Goal: Information Seeking & Learning: Learn about a topic

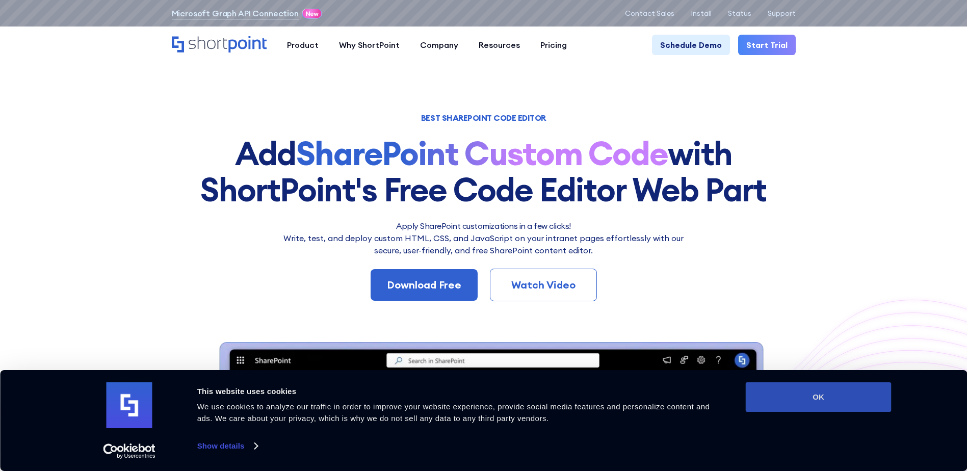
click at [867, 402] on button "OK" at bounding box center [819, 397] width 146 height 30
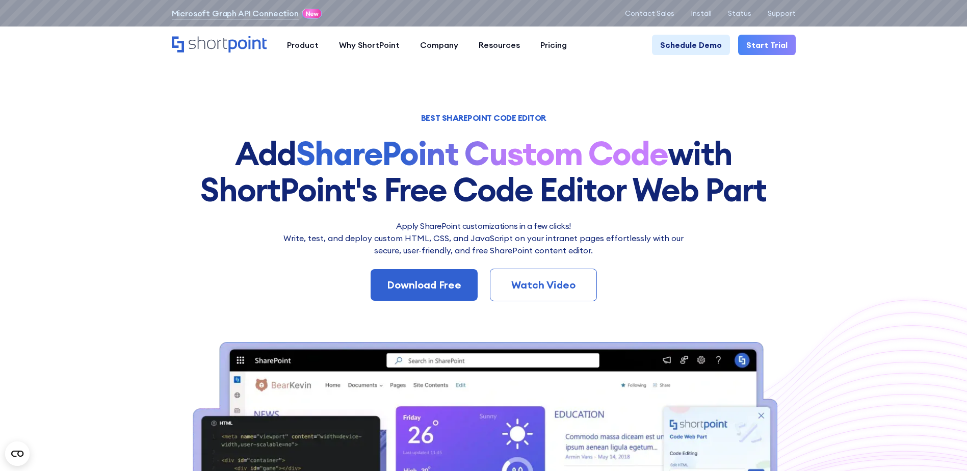
click at [501, 115] on h1 "BEST SHAREPOINT CODE EDITOR" at bounding box center [484, 117] width 624 height 7
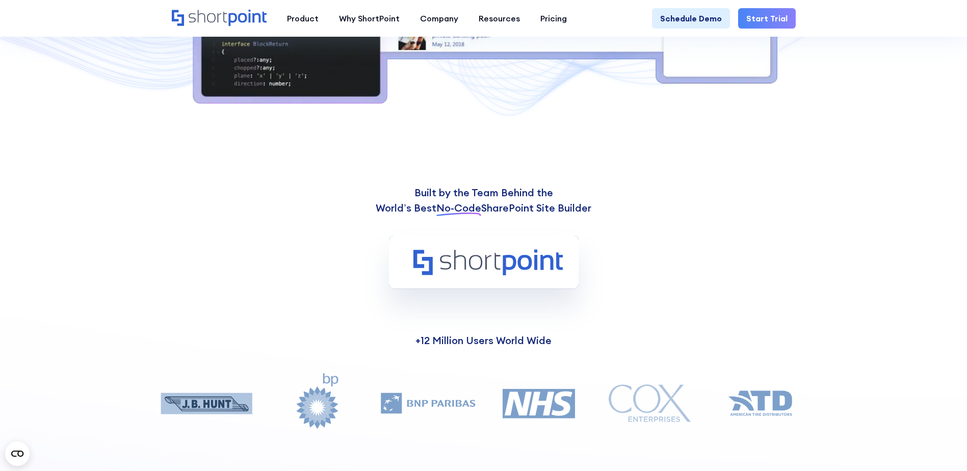
scroll to position [612, 0]
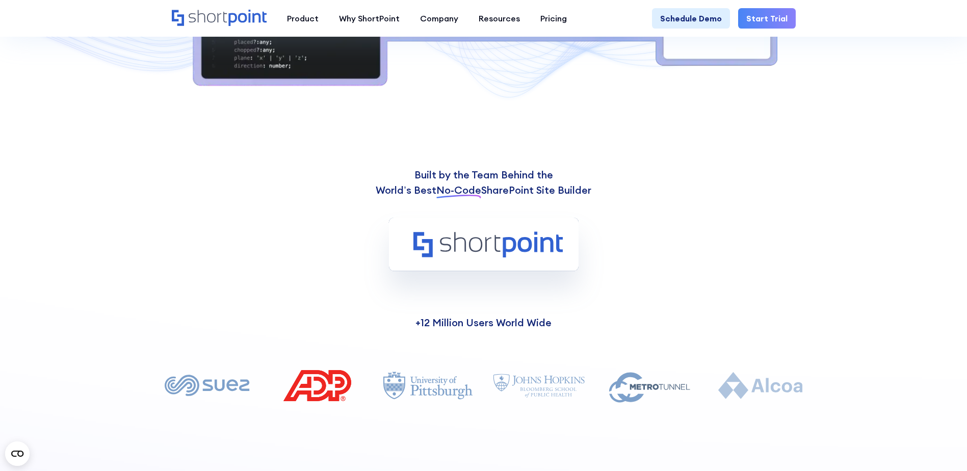
click at [459, 192] on span "No-Code" at bounding box center [459, 190] width 45 height 13
click at [443, 255] on rect at bounding box center [484, 244] width 190 height 53
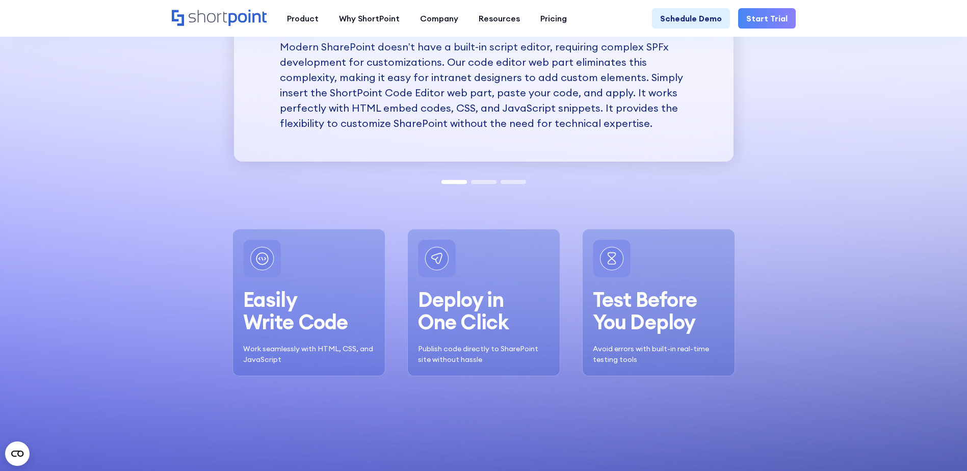
scroll to position [1224, 0]
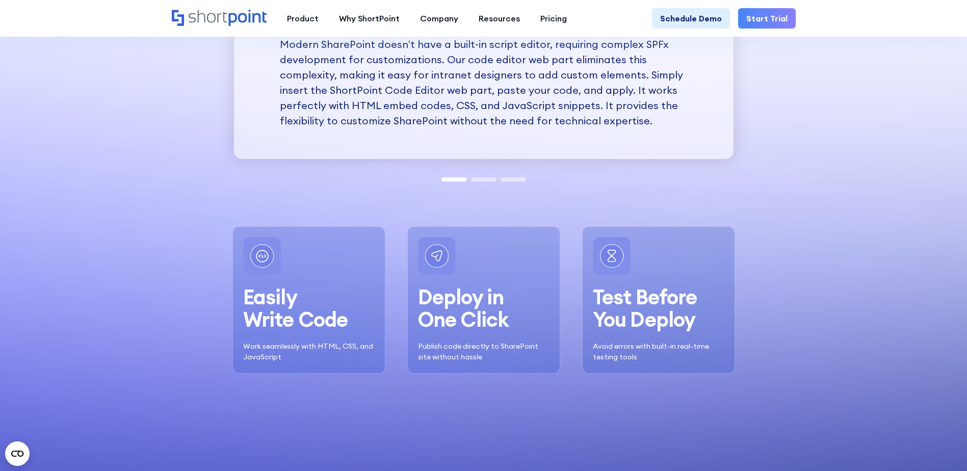
click at [274, 311] on h3 "Easily Write Code" at bounding box center [295, 308] width 105 height 45
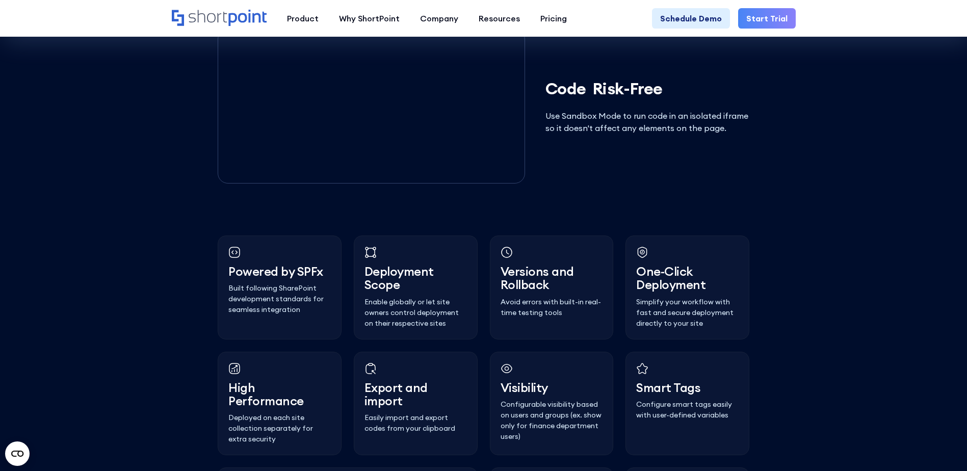
scroll to position [2462, 0]
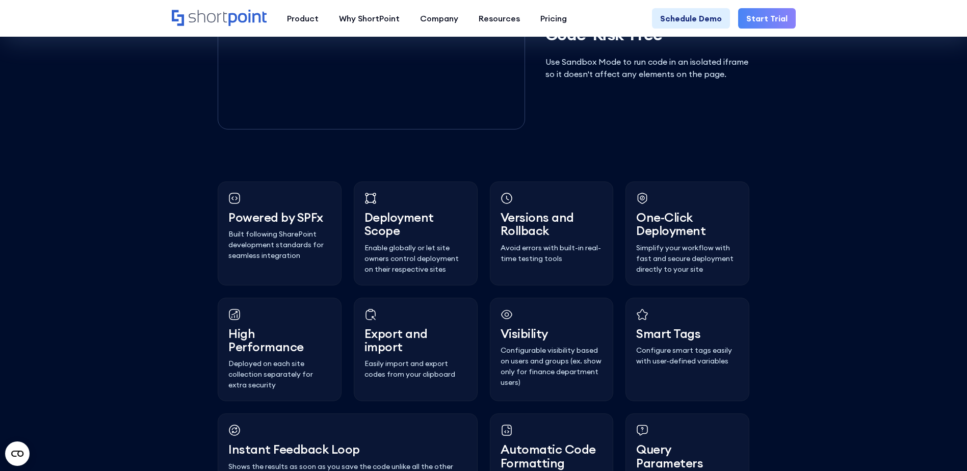
click at [305, 224] on h3 "Pow﻿ered by SPFx" at bounding box center [279, 217] width 102 height 13
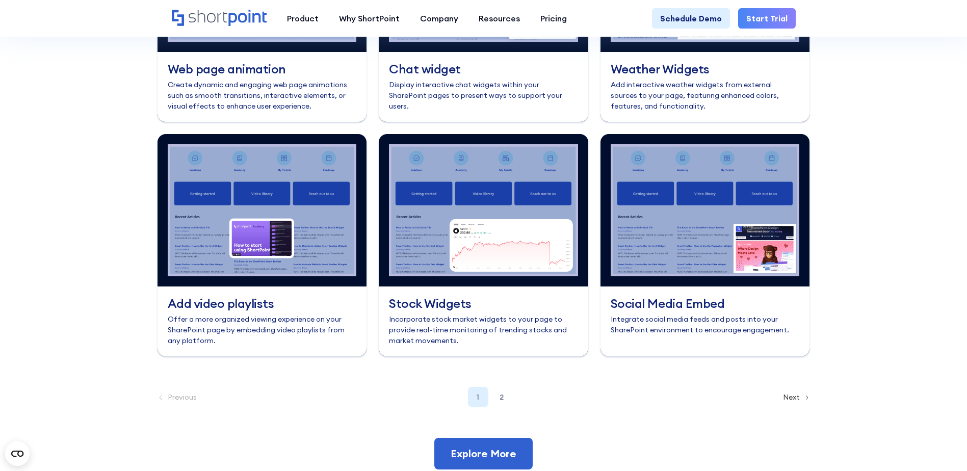
scroll to position [4348, 0]
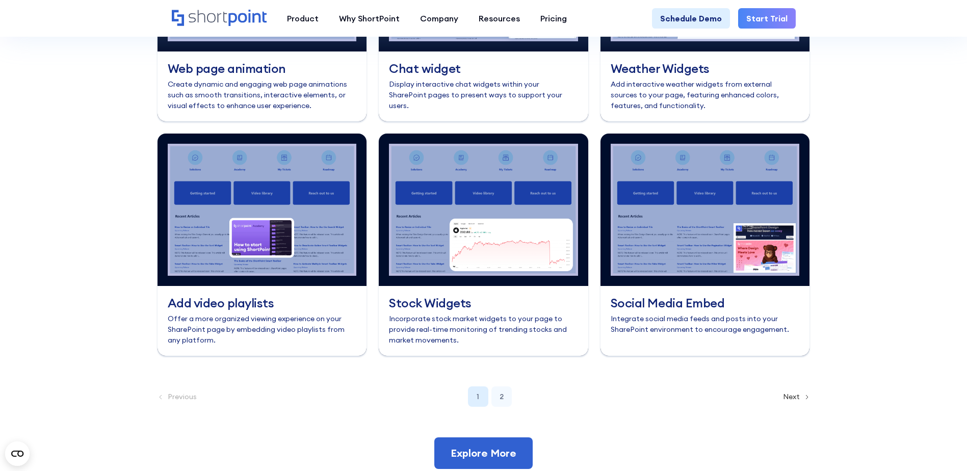
click at [498, 407] on div "2" at bounding box center [502, 397] width 20 height 20
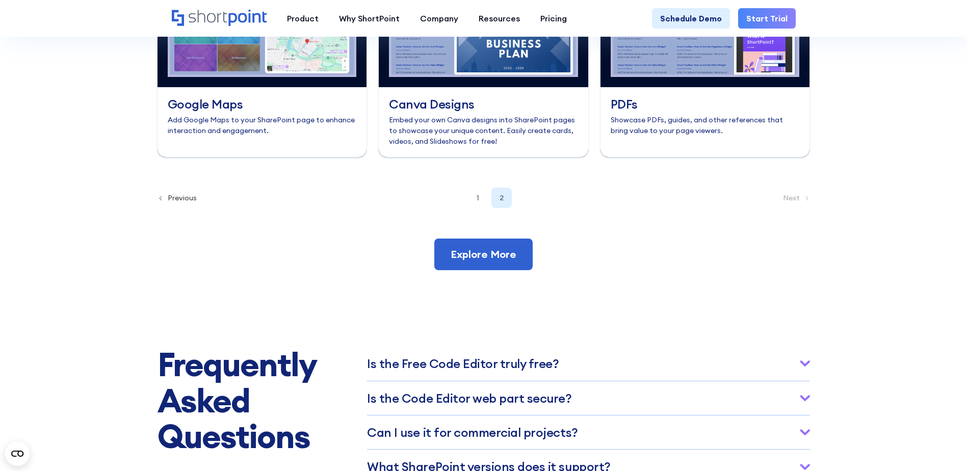
scroll to position [4552, 0]
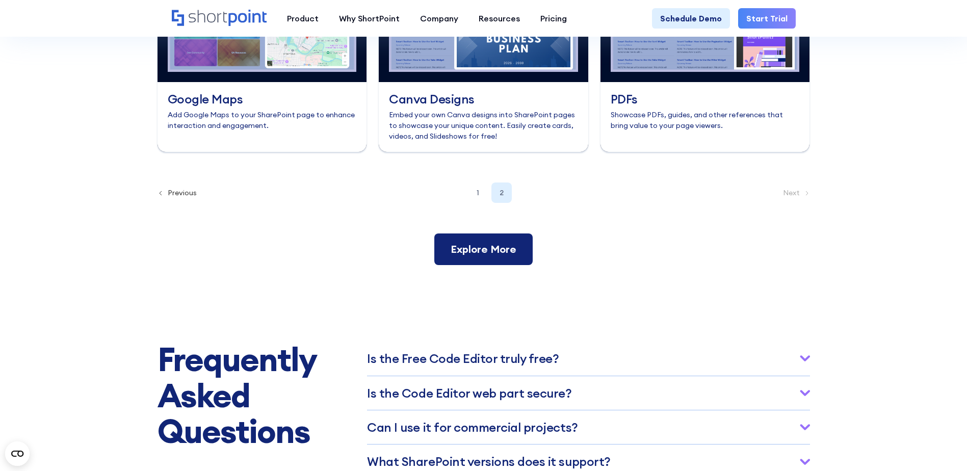
click at [456, 265] on link "Explore More" at bounding box center [483, 250] width 98 height 32
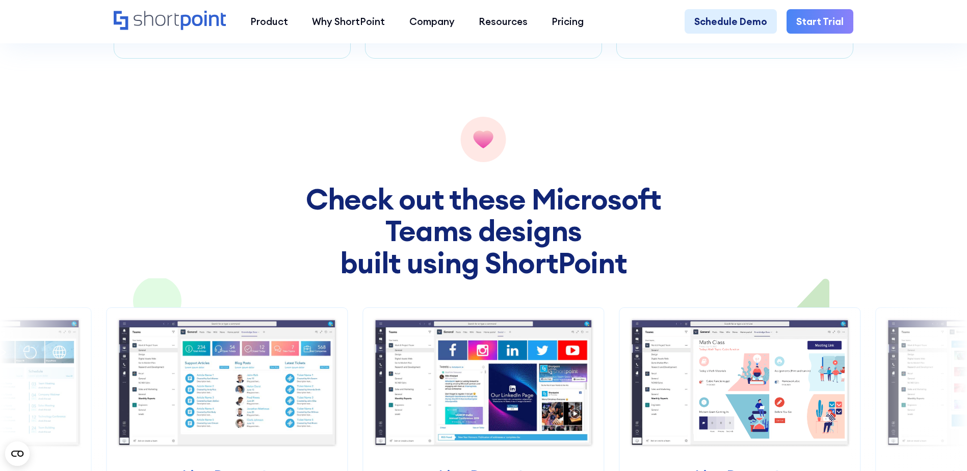
scroll to position [1428, 0]
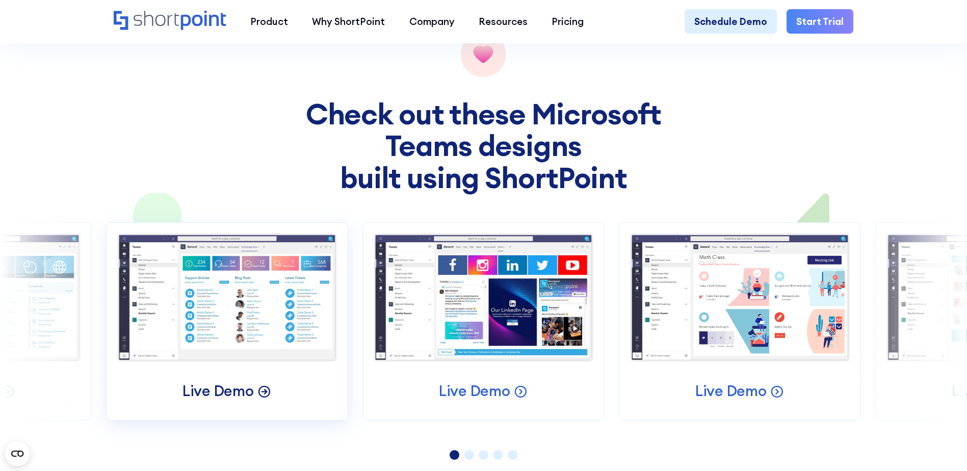
click at [233, 382] on p "Live Demo" at bounding box center [218, 391] width 71 height 19
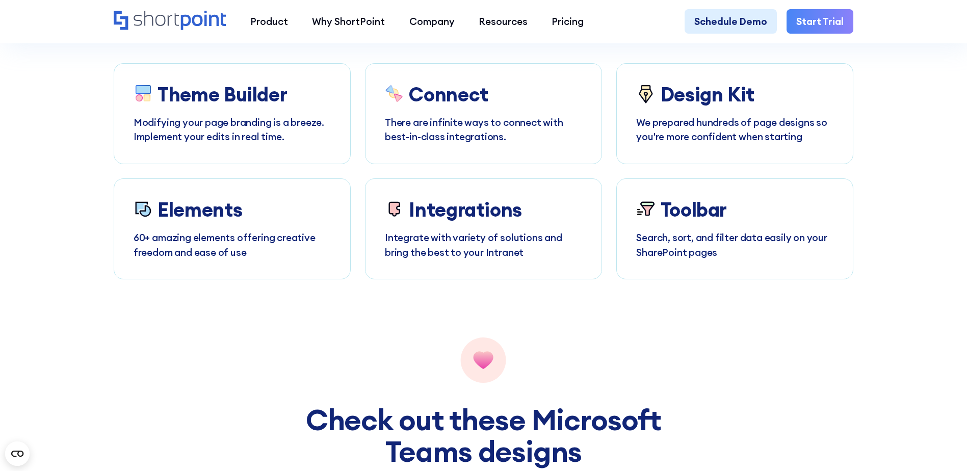
scroll to position [867, 0]
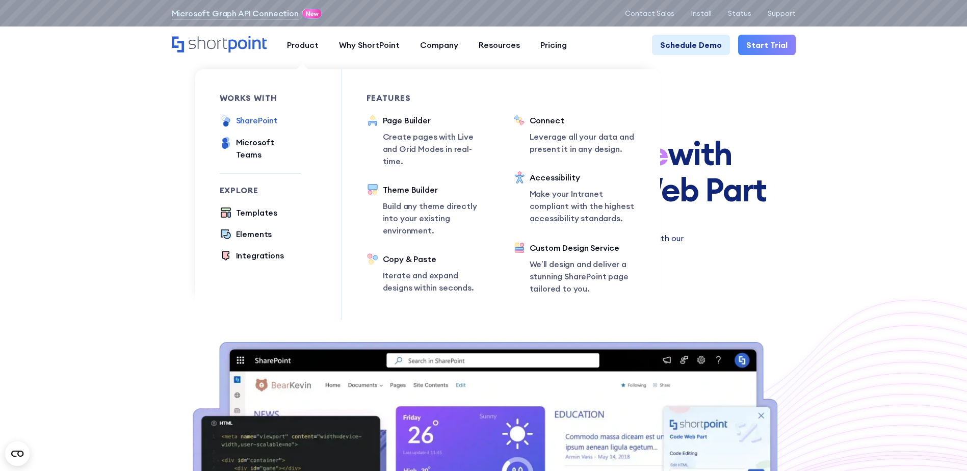
click at [257, 120] on div "SharePoint" at bounding box center [257, 120] width 42 height 12
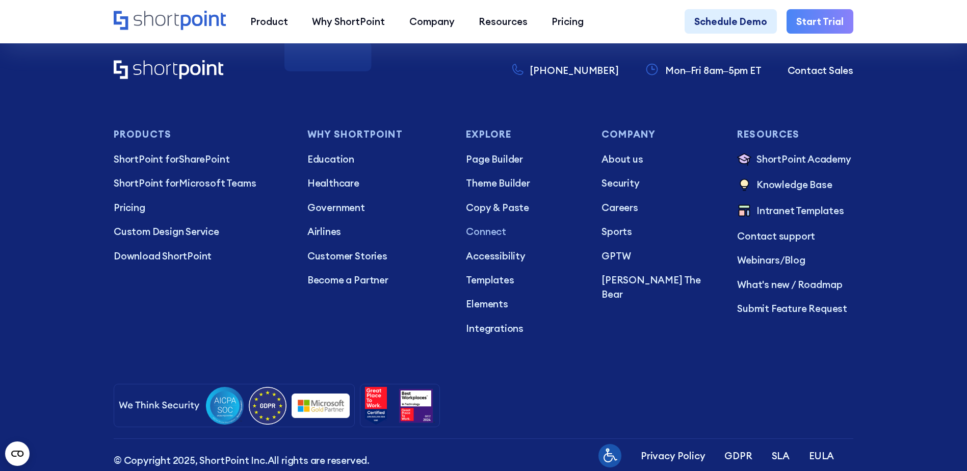
scroll to position [6170, 0]
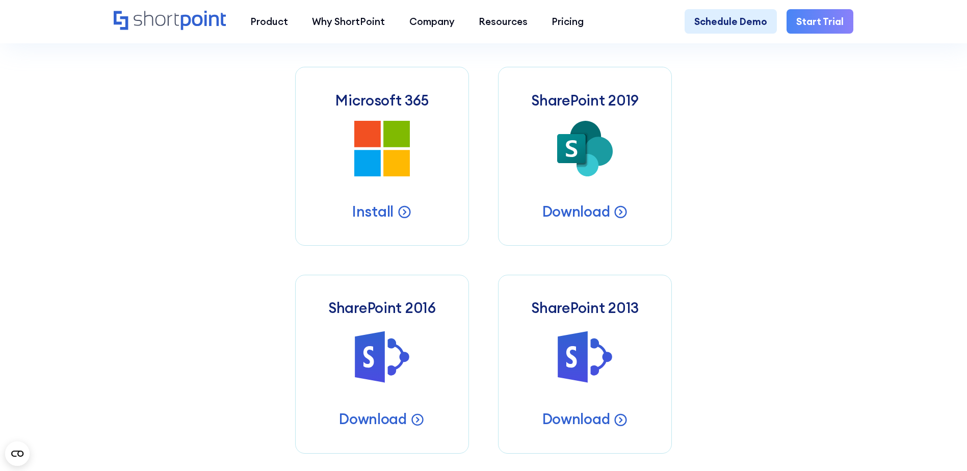
scroll to position [561, 0]
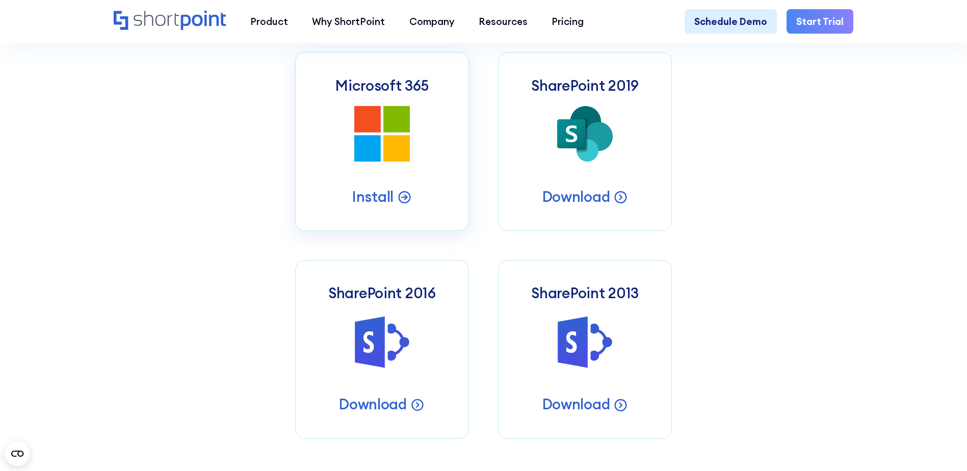
click at [392, 157] on icon at bounding box center [396, 148] width 27 height 27
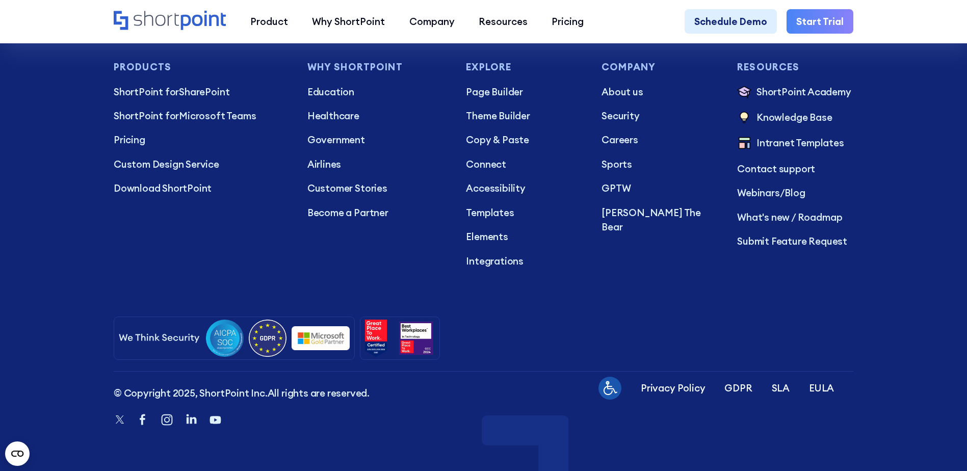
scroll to position [3002, 0]
click at [122, 135] on p "Pricing" at bounding box center [201, 140] width 174 height 14
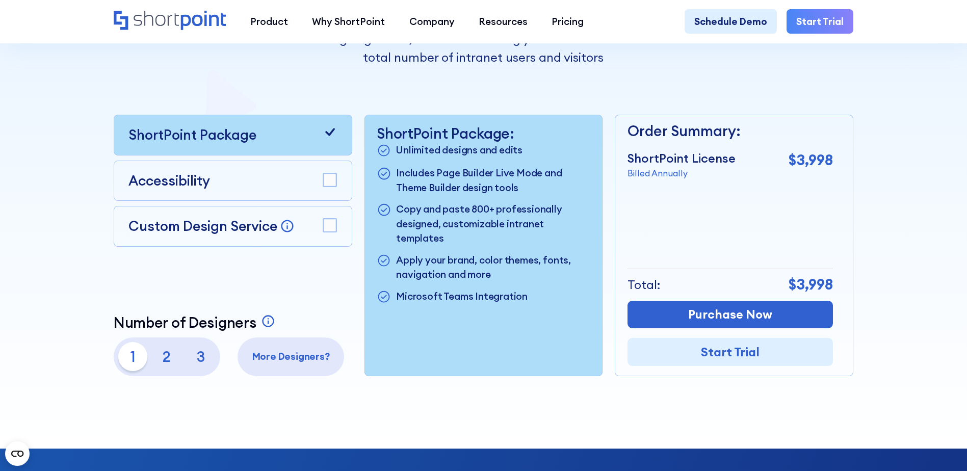
scroll to position [255, 0]
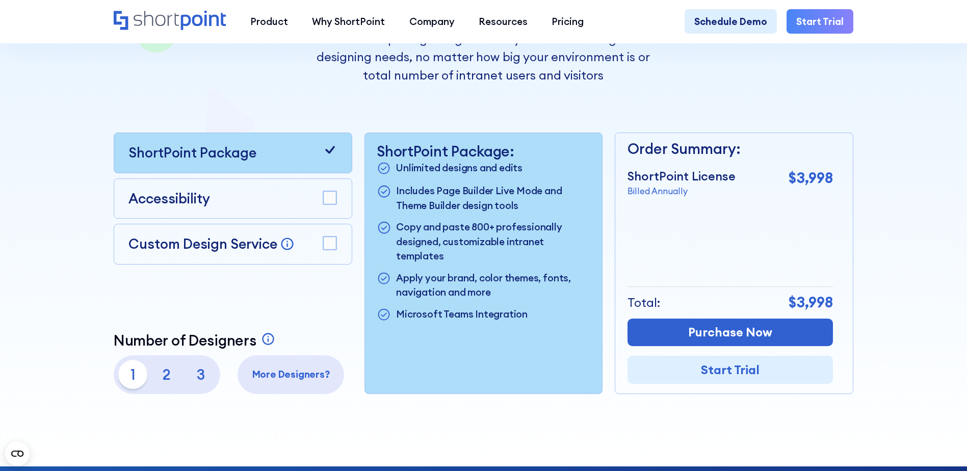
click at [330, 242] on rect at bounding box center [329, 243] width 13 height 13
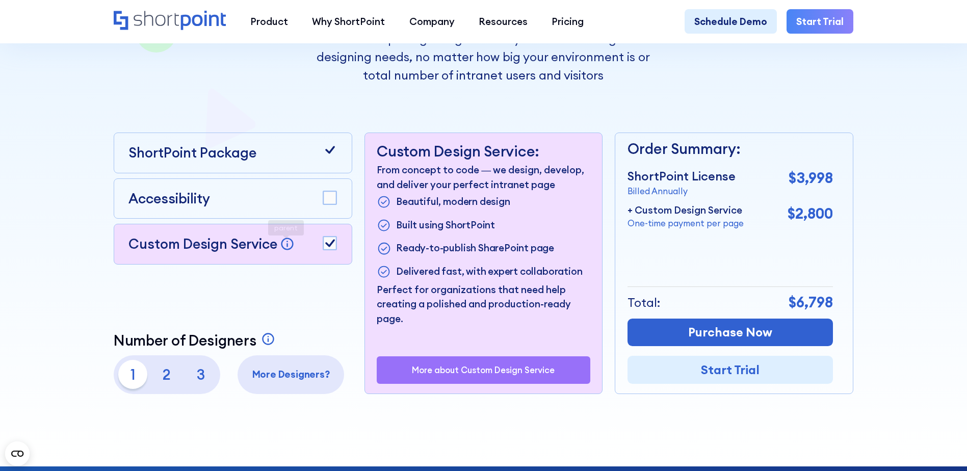
click at [304, 247] on div "Custom Design Service Bring your dream design to life with our Custom Design Se…" at bounding box center [233, 244] width 209 height 20
click at [326, 245] on rect at bounding box center [329, 243] width 13 height 13
click at [330, 204] on rect at bounding box center [329, 197] width 13 height 13
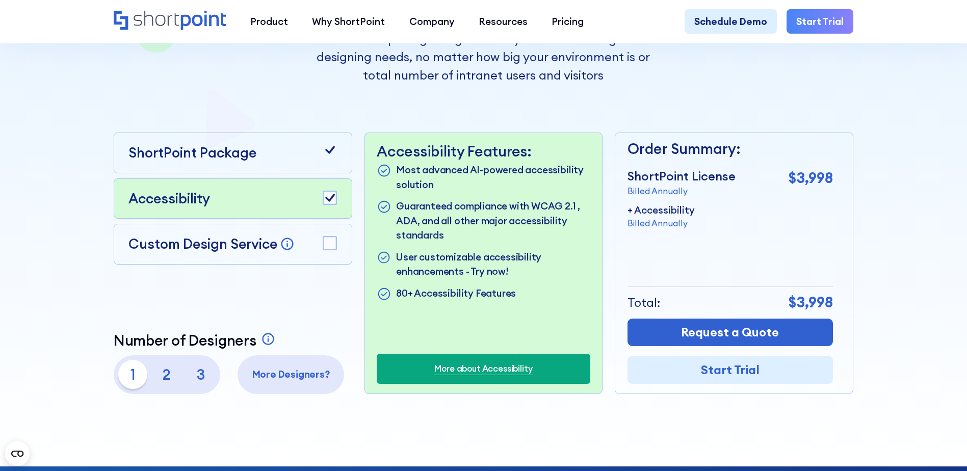
click at [332, 204] on rect at bounding box center [329, 197] width 13 height 13
click at [234, 292] on div "ShortPoint Package Accessibility Custom Design Service Bring your dream design …" at bounding box center [233, 263] width 239 height 261
click at [164, 379] on p "2" at bounding box center [166, 374] width 29 height 29
click at [132, 380] on p "1" at bounding box center [132, 374] width 29 height 29
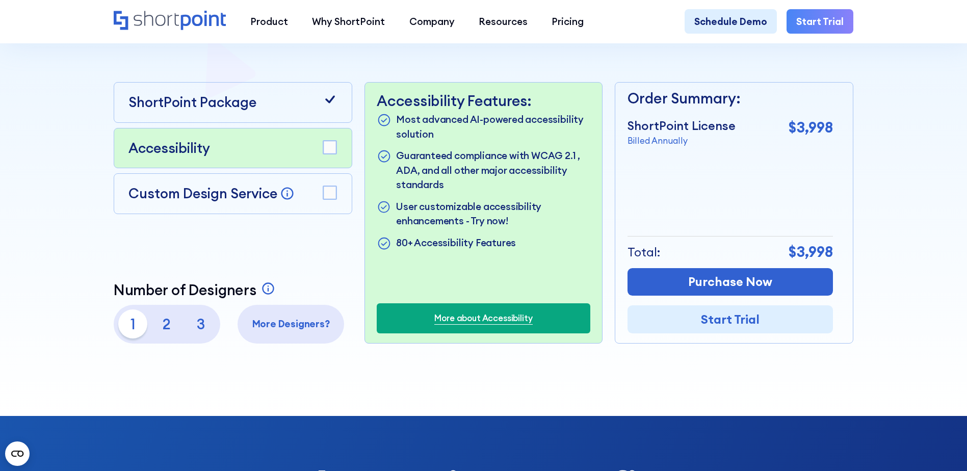
scroll to position [0, 0]
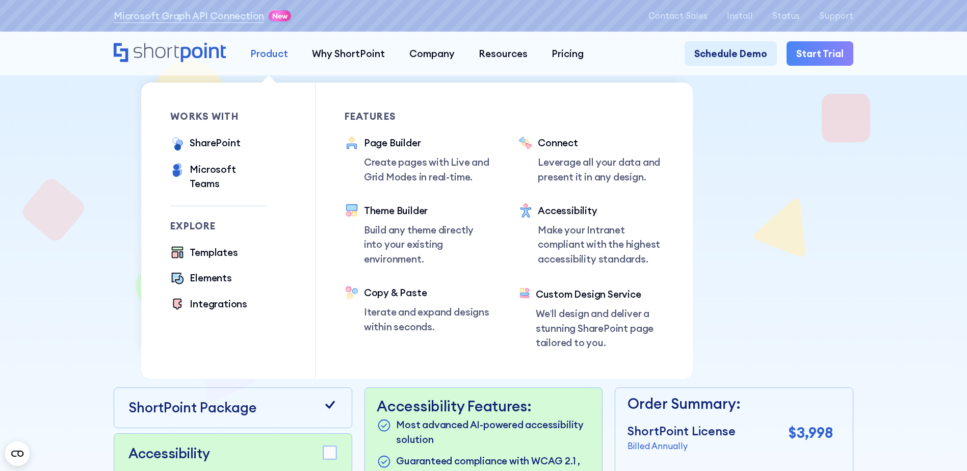
click at [262, 57] on div "Product" at bounding box center [269, 53] width 38 height 14
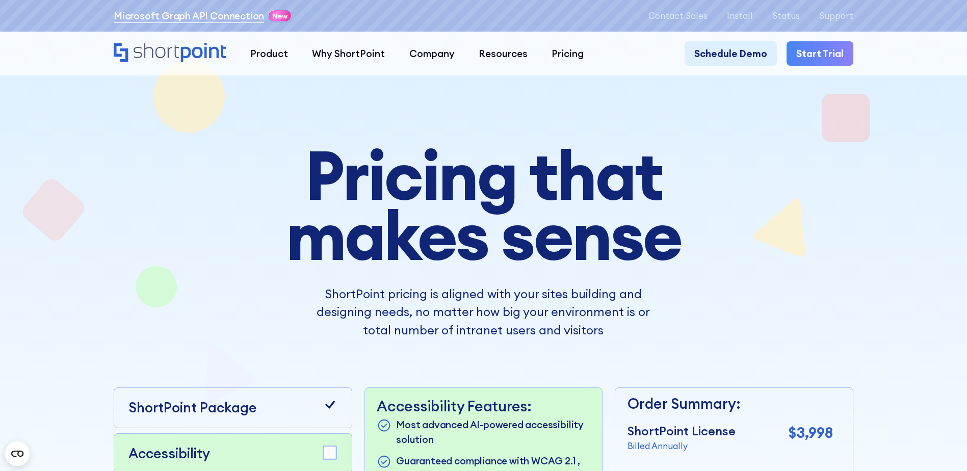
click at [215, 20] on link "Microsoft Graph API Connection" at bounding box center [189, 16] width 150 height 14
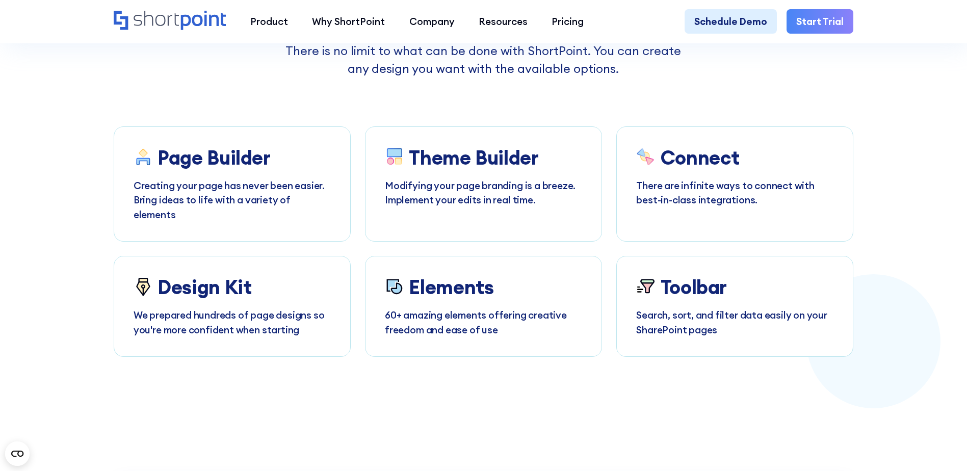
scroll to position [3927, 0]
click at [440, 297] on h3 "Elements" at bounding box center [451, 286] width 85 height 22
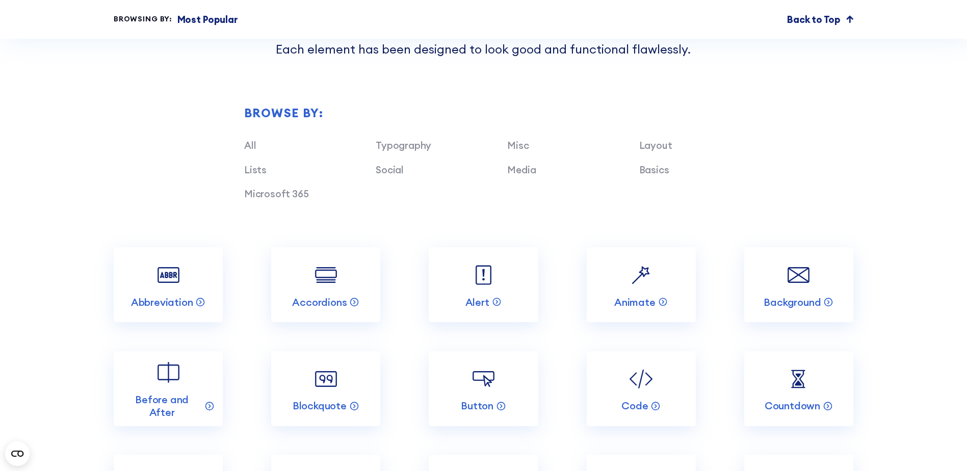
scroll to position [1122, 0]
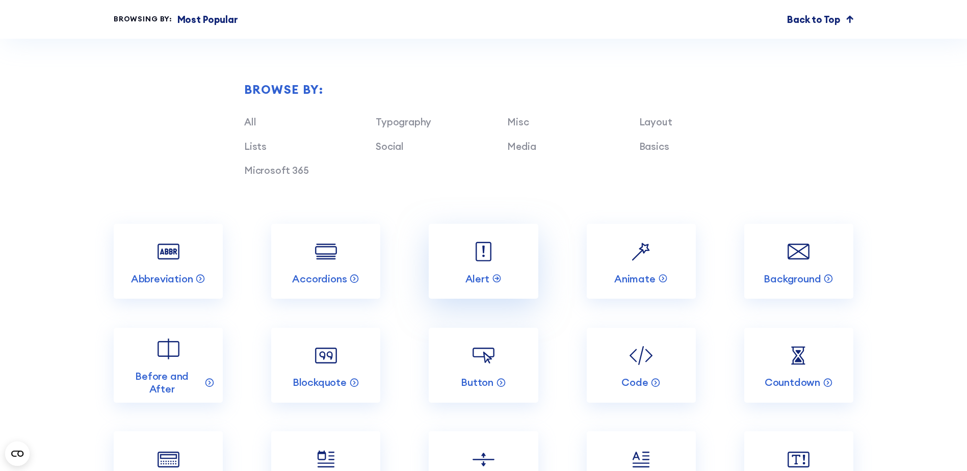
click at [468, 281] on link "Alert" at bounding box center [483, 261] width 109 height 75
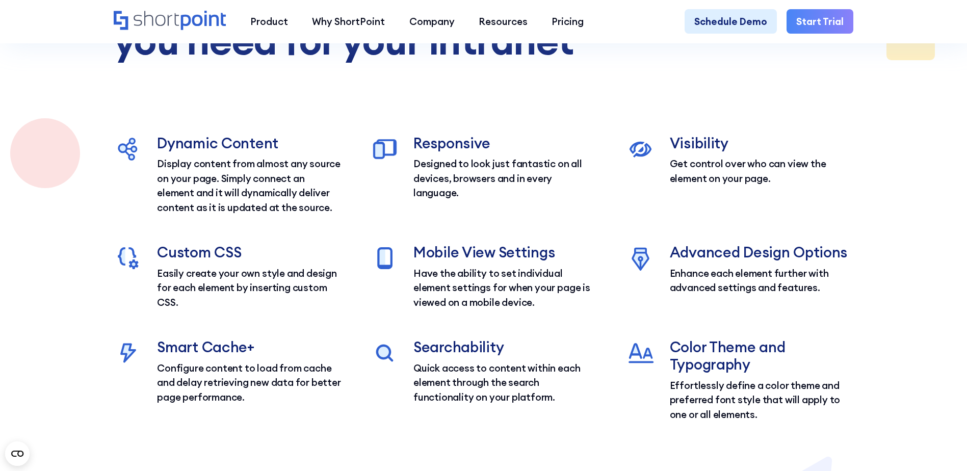
scroll to position [1530, 0]
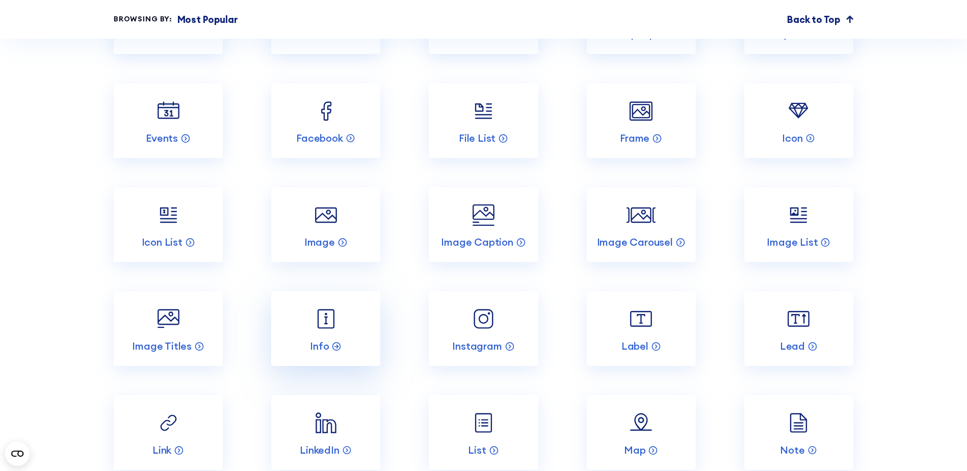
scroll to position [1581, 0]
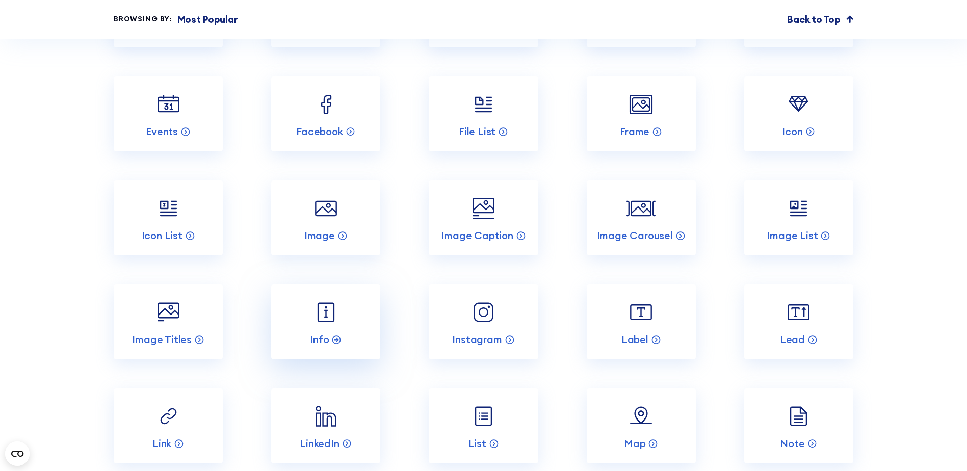
click at [322, 327] on img at bounding box center [326, 312] width 29 height 29
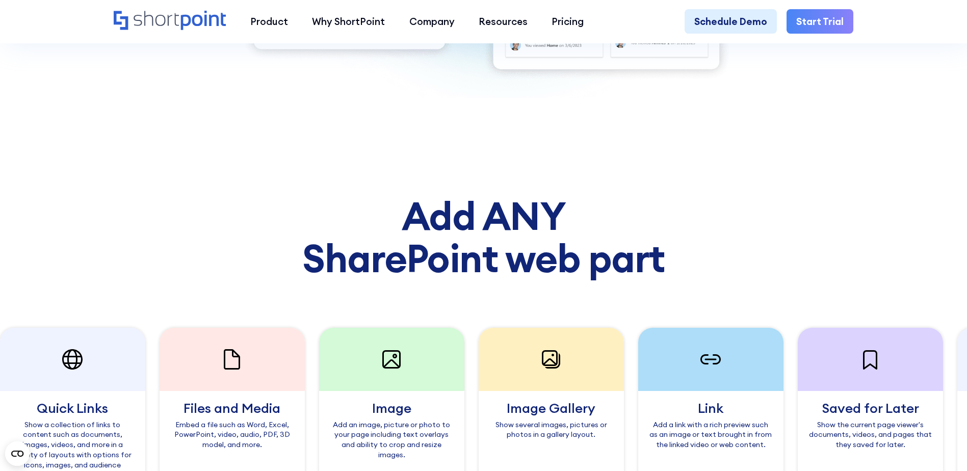
scroll to position [816, 0]
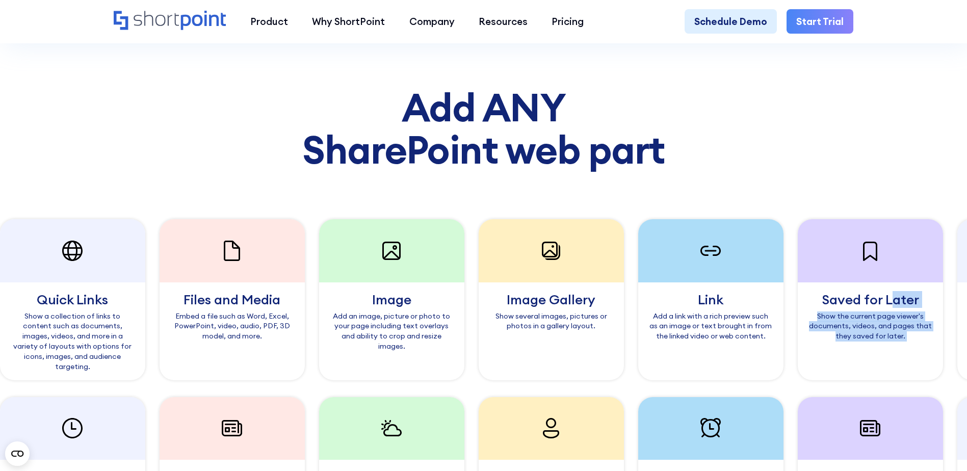
drag, startPoint x: 181, startPoint y: 304, endPoint x: 313, endPoint y: 293, distance: 132.1
click at [311, 294] on div "Quick Links Show a collection of links to content such as documents, images, vi…" at bounding box center [815, 299] width 2075 height 161
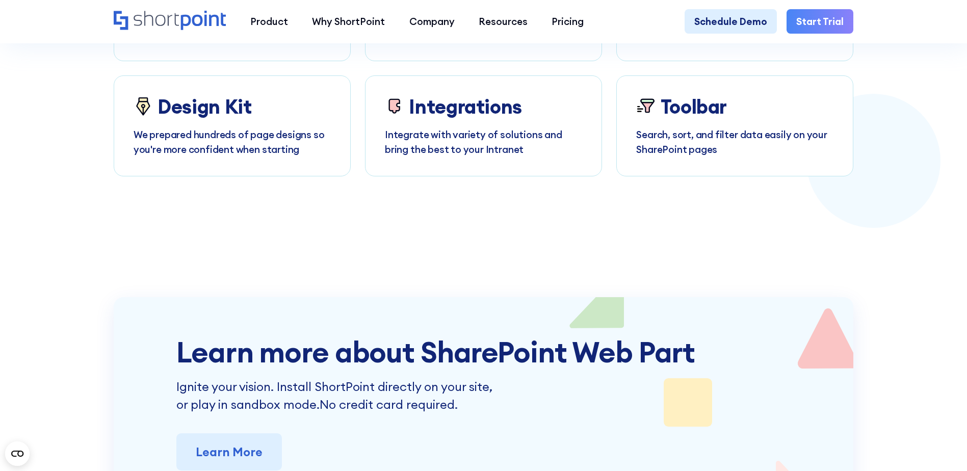
scroll to position [5303, 0]
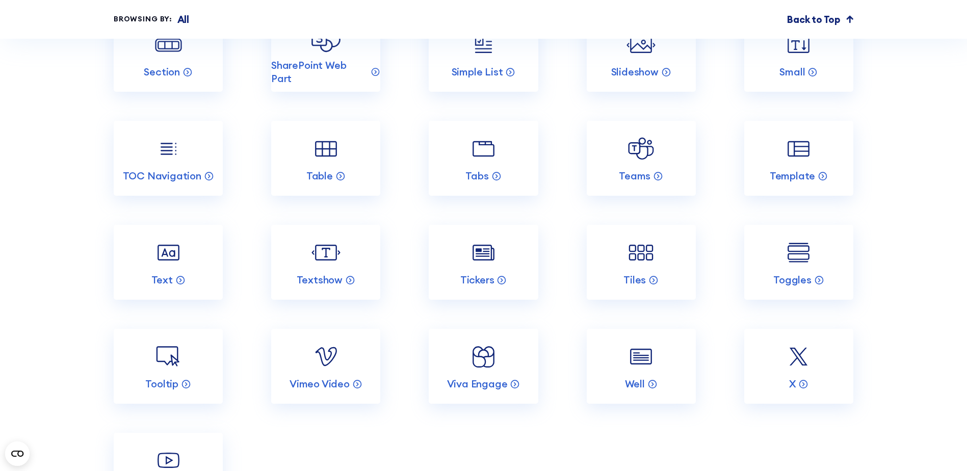
scroll to position [4051, 0]
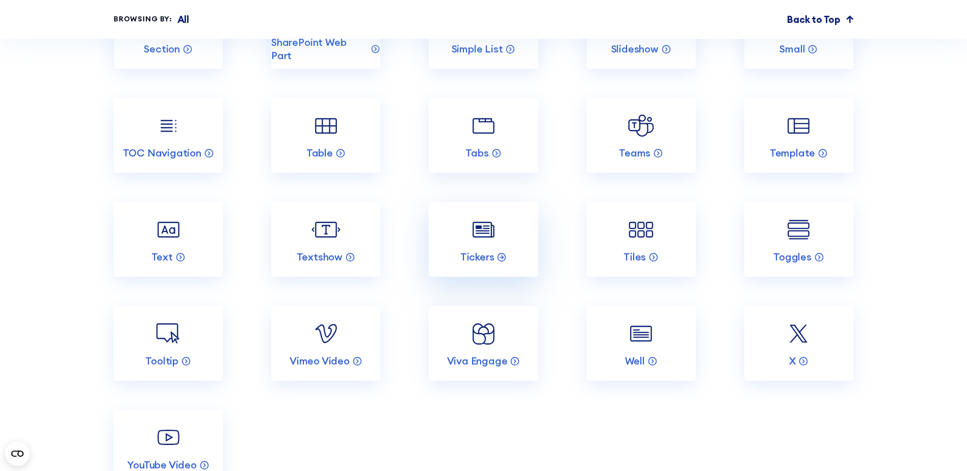
click at [486, 244] on img at bounding box center [483, 229] width 29 height 29
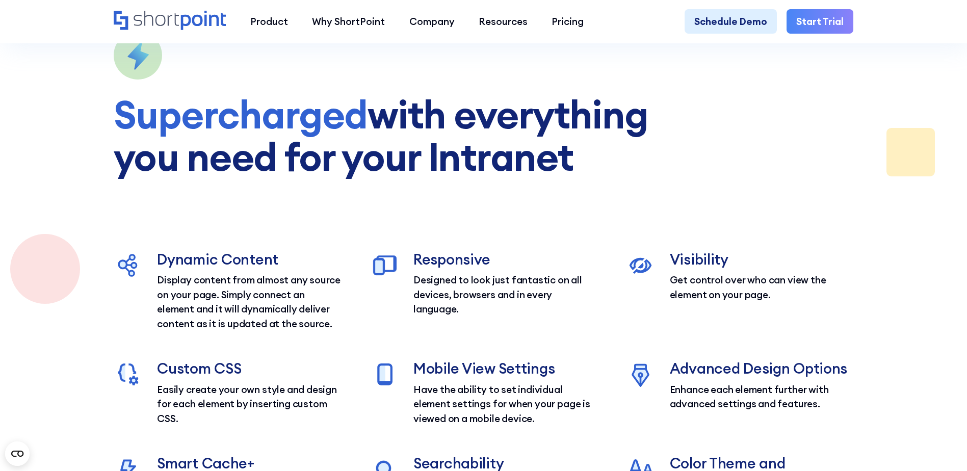
scroll to position [1479, 0]
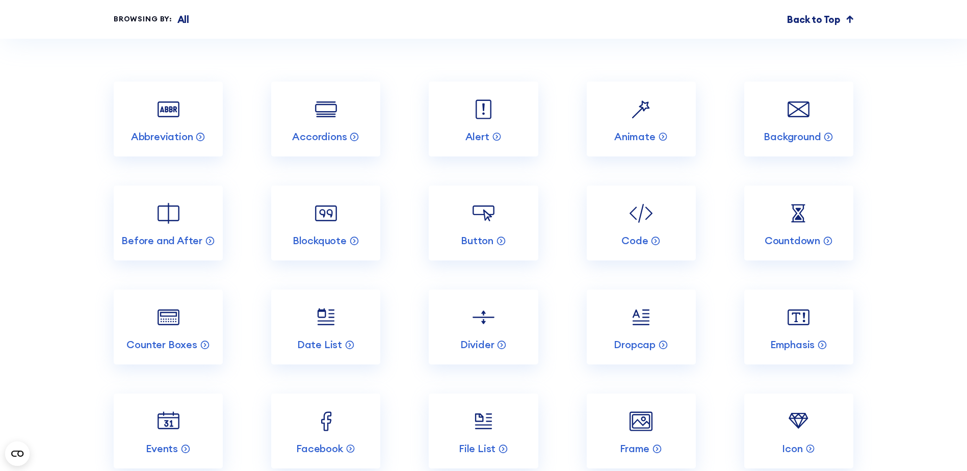
scroll to position [2907, 0]
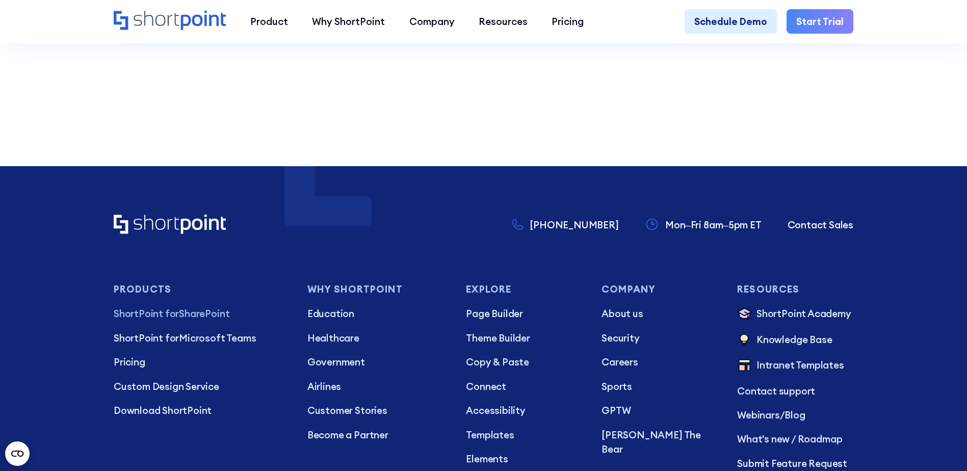
scroll to position [2601, 0]
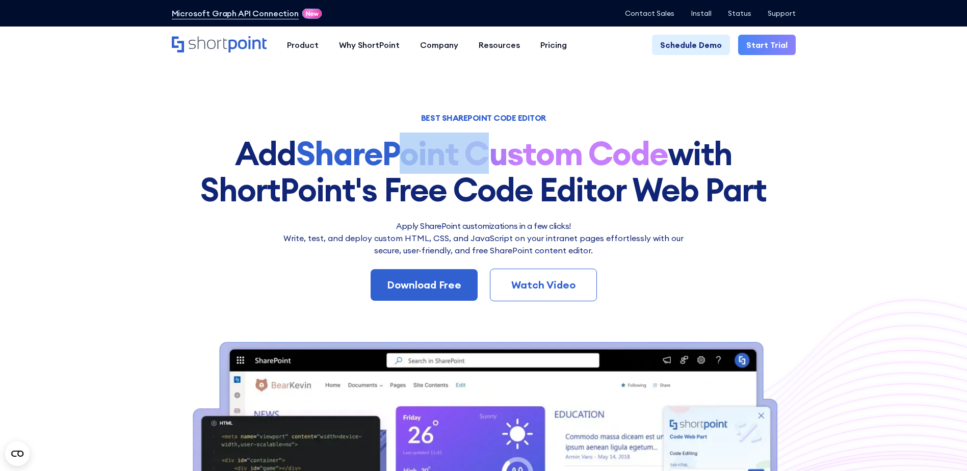
drag, startPoint x: 400, startPoint y: 161, endPoint x: 482, endPoint y: 163, distance: 82.1
click at [482, 163] on strong "SharePoint Custom Code" at bounding box center [482, 153] width 372 height 41
drag, startPoint x: 480, startPoint y: 164, endPoint x: 312, endPoint y: 179, distance: 169.4
click at [312, 179] on h1 "Add SharePoint Custom Code with ShortPoint's Free Code Editor Web Part" at bounding box center [484, 172] width 624 height 72
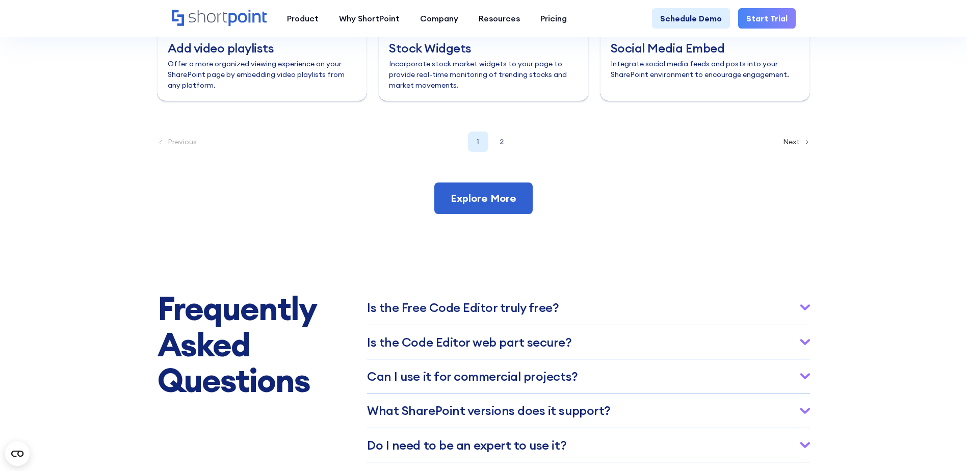
scroll to position [4807, 0]
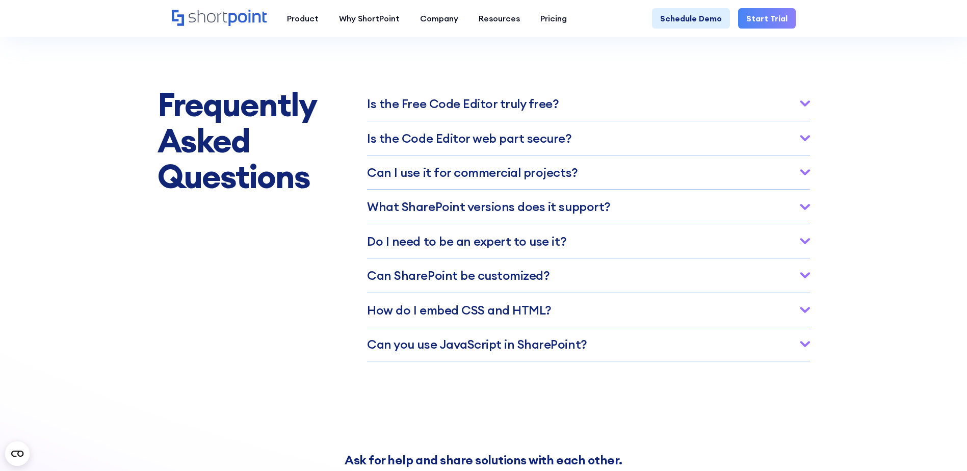
click at [453, 110] on h3 "Is the Free Co﻿de Editor truly free?" at bounding box center [463, 103] width 192 height 13
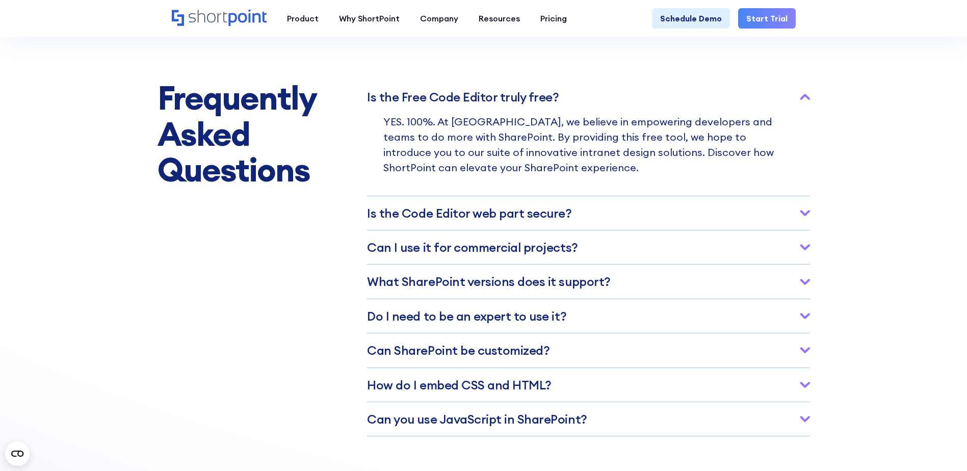
scroll to position [4858, 0]
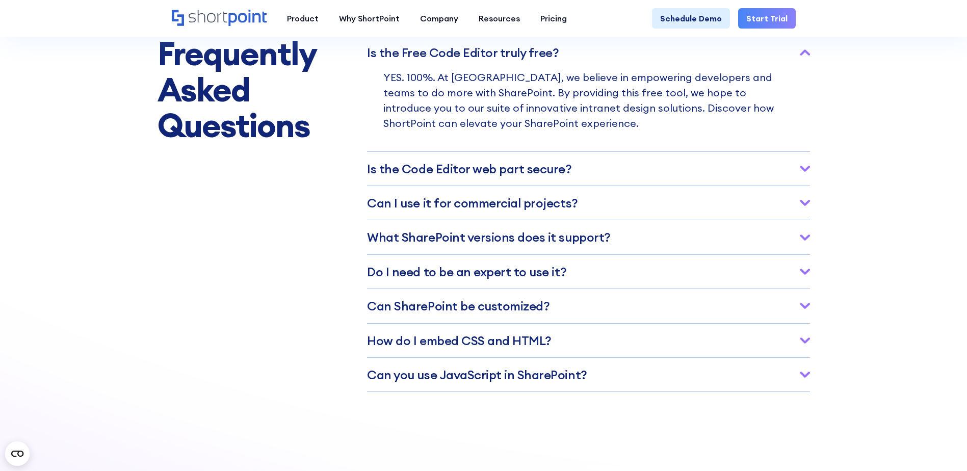
click at [420, 175] on h3 "Is the Code Editor web part secure?" at bounding box center [469, 168] width 204 height 13
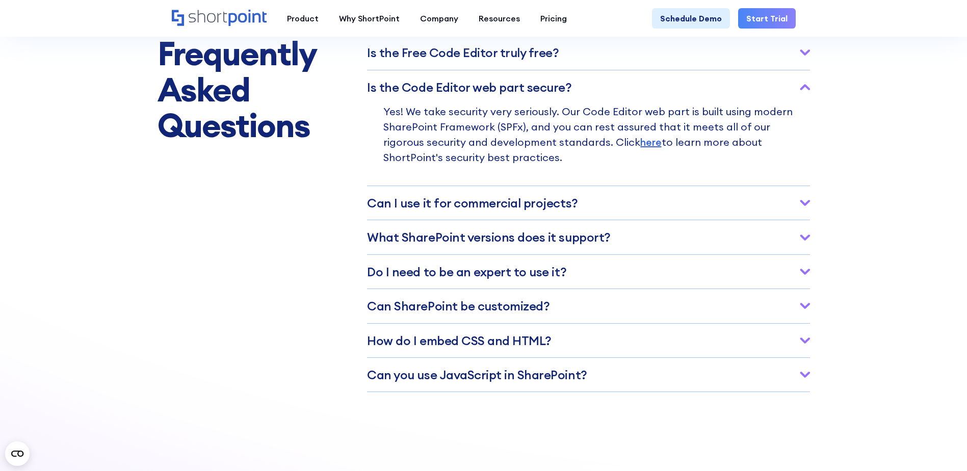
click at [408, 210] on h3 "Ca﻿n I use it for commercial projects?" at bounding box center [472, 202] width 211 height 13
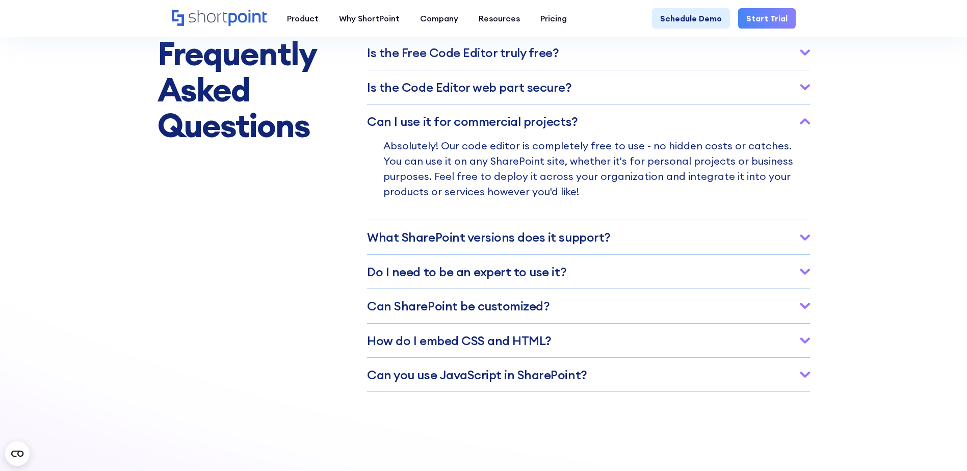
click at [398, 244] on h3 "What SharePoint versions does it support?" at bounding box center [488, 236] width 243 height 13
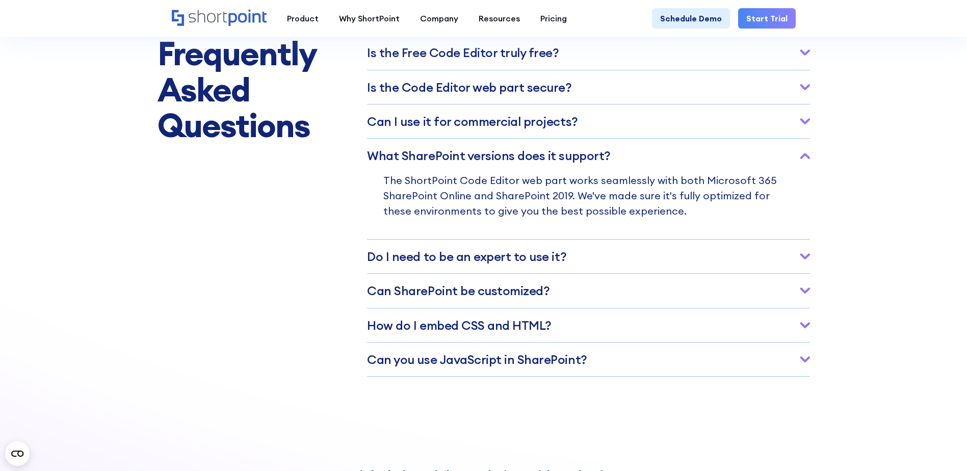
click at [388, 263] on h3 "Do I need﻿ to be an expert to use it?" at bounding box center [466, 256] width 199 height 13
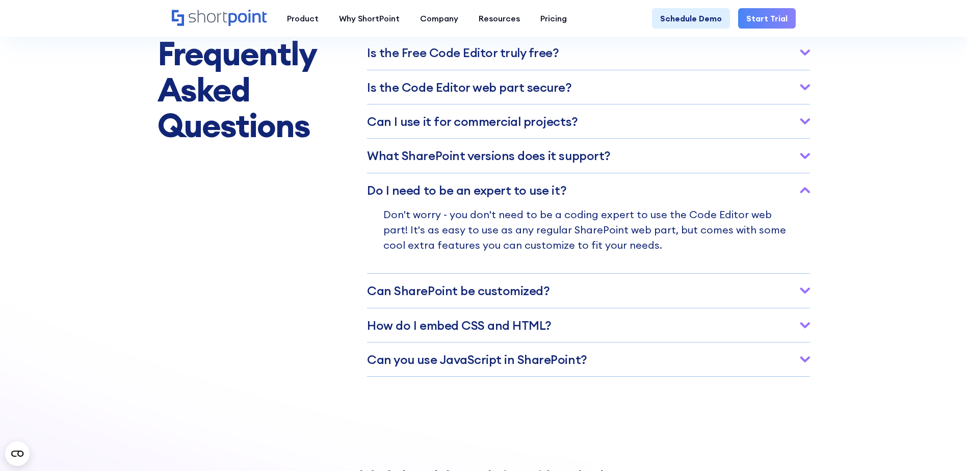
click at [382, 297] on h3 "Can SharePoint be customized?" at bounding box center [458, 290] width 183 height 13
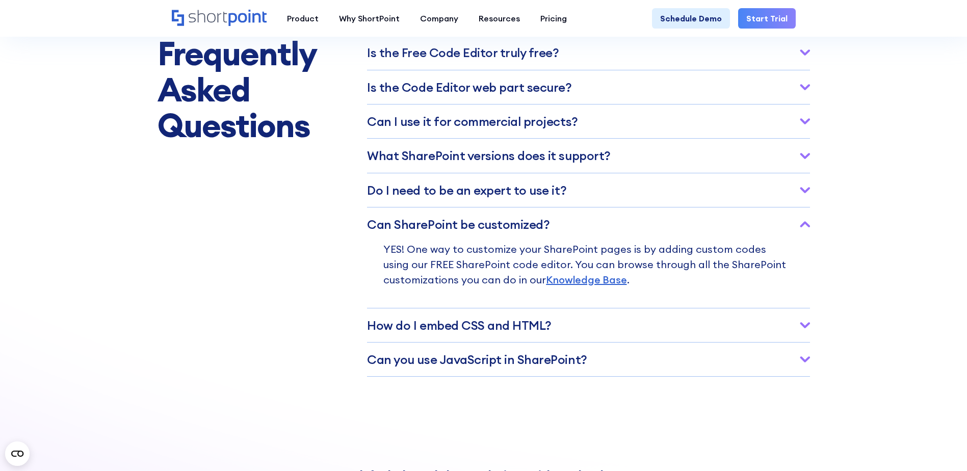
click at [383, 332] on h3 "How do I embed CSS and HTML?" at bounding box center [459, 325] width 185 height 13
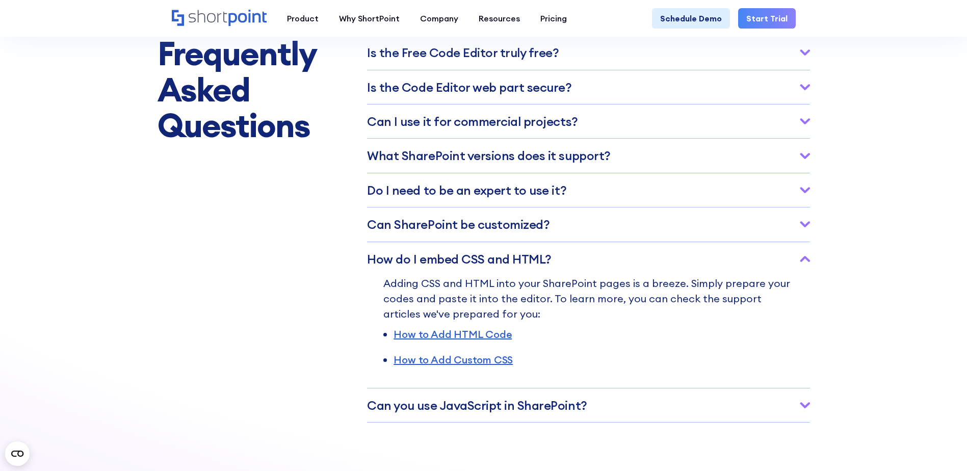
click at [409, 231] on h3 "Can SharePoint be customized?" at bounding box center [458, 224] width 183 height 13
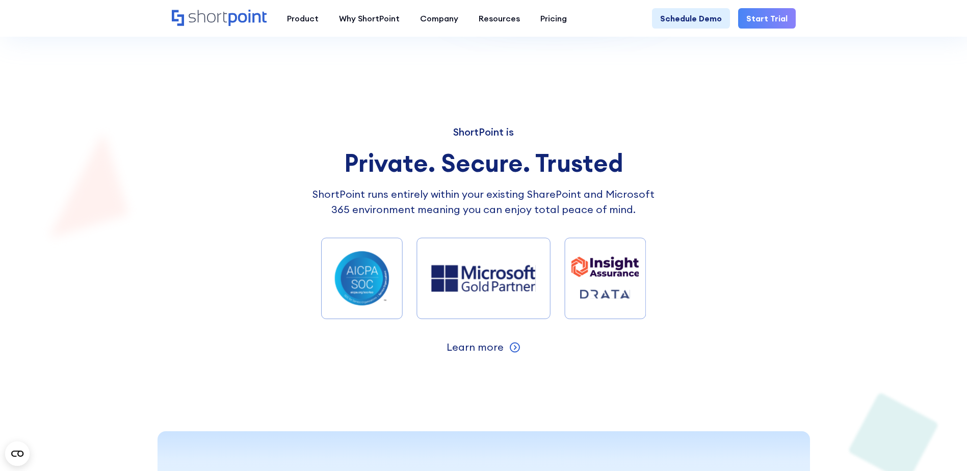
scroll to position [5470, 0]
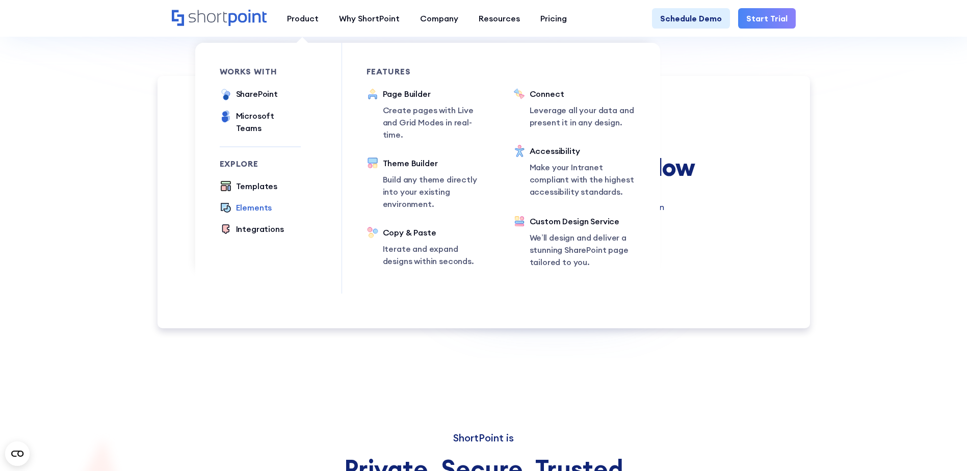
click at [251, 201] on div "Elements" at bounding box center [254, 207] width 36 height 12
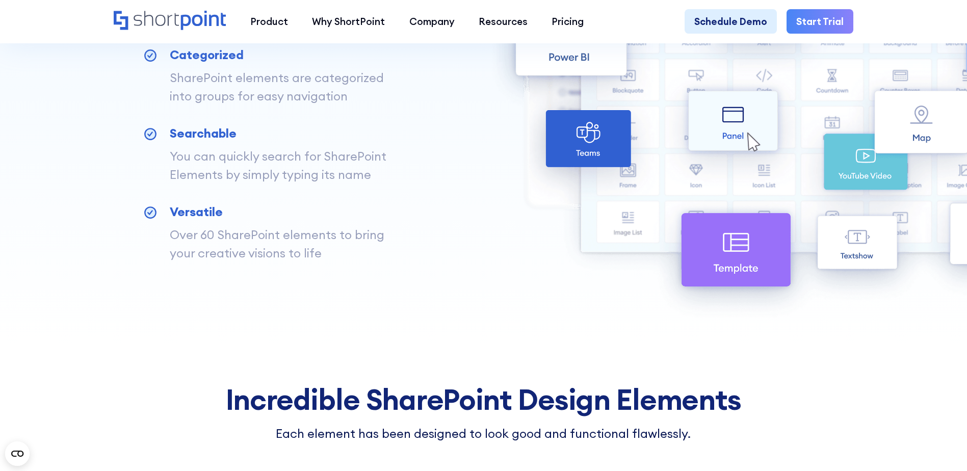
scroll to position [408, 0]
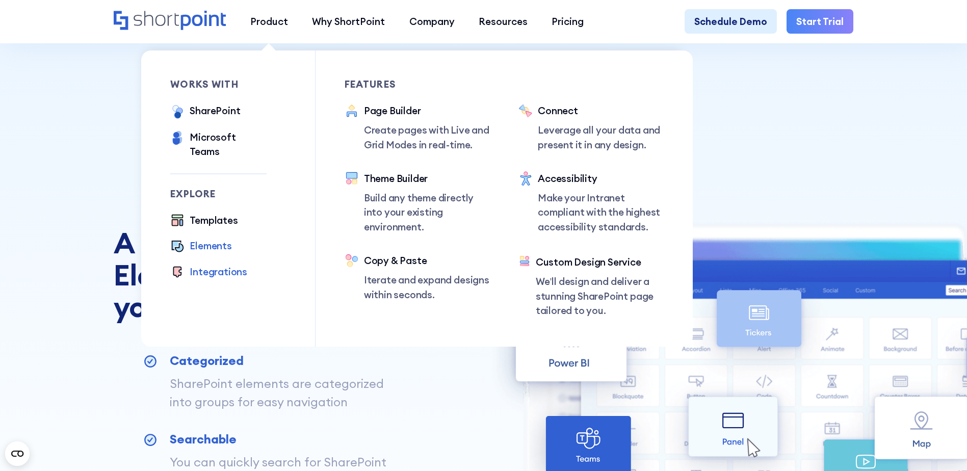
click at [199, 265] on div "Integrations" at bounding box center [219, 272] width 58 height 14
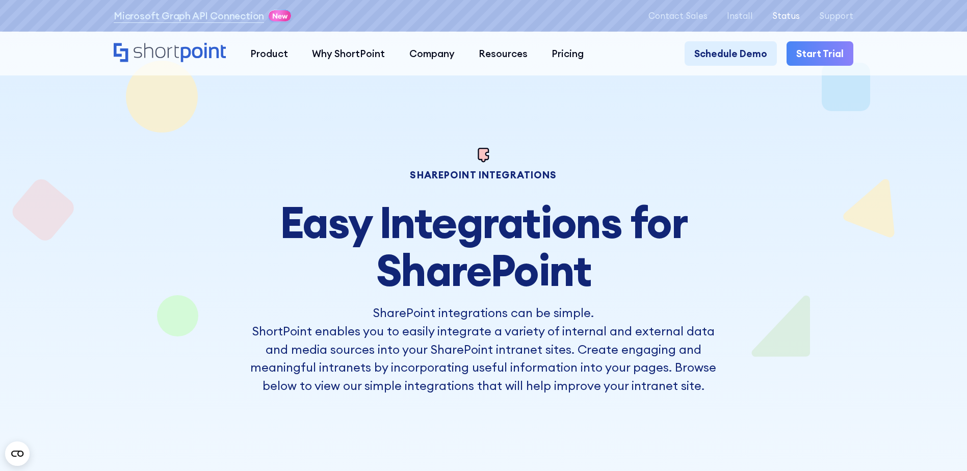
click at [787, 15] on p "Status" at bounding box center [787, 16] width 28 height 10
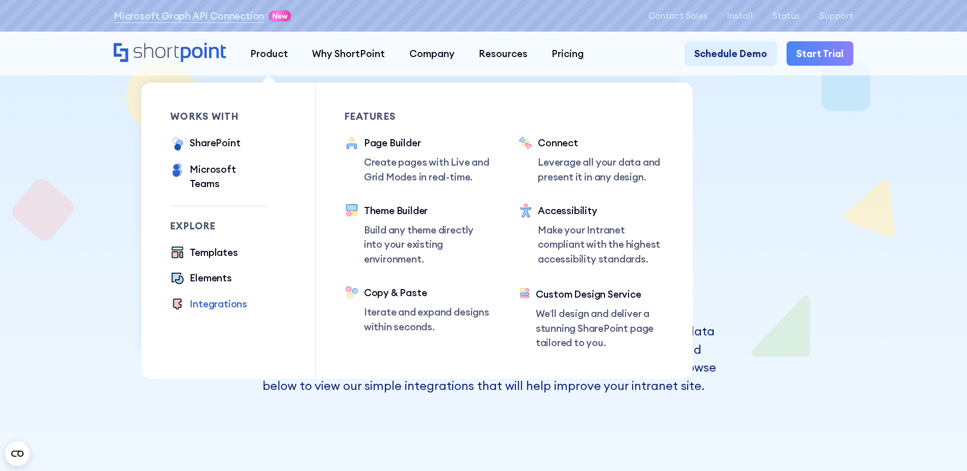
click at [222, 181] on div "works with SharePoint Microsoft Teams SAP Explore Templates Elements Integratio…" at bounding box center [242, 231] width 145 height 297
click at [222, 172] on div "Microsoft Teams" at bounding box center [228, 176] width 77 height 29
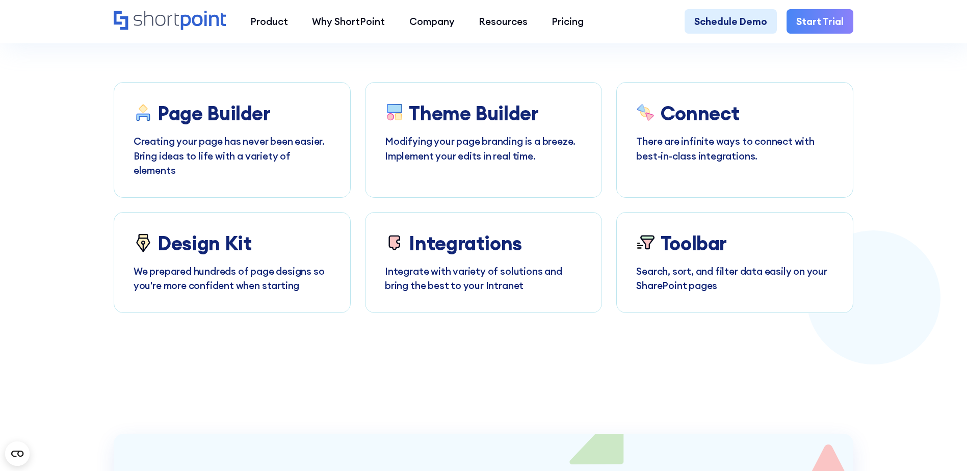
scroll to position [3978, 0]
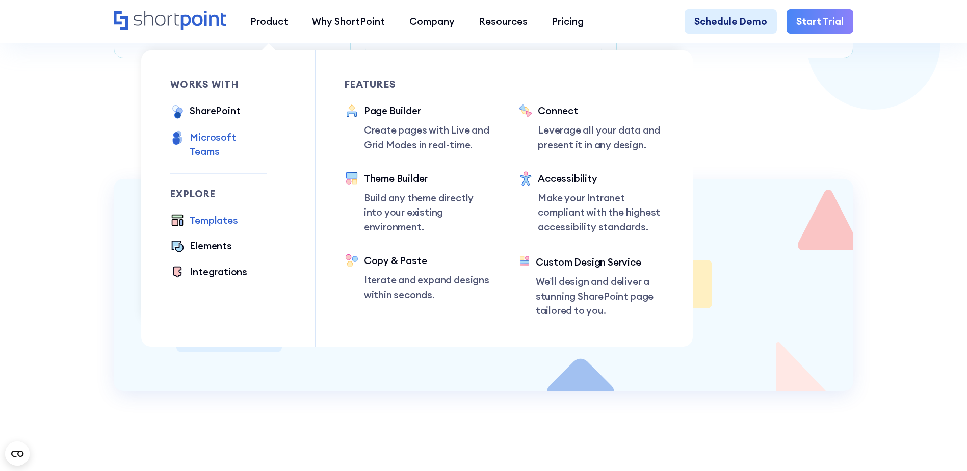
click at [220, 213] on div "Templates" at bounding box center [214, 220] width 48 height 14
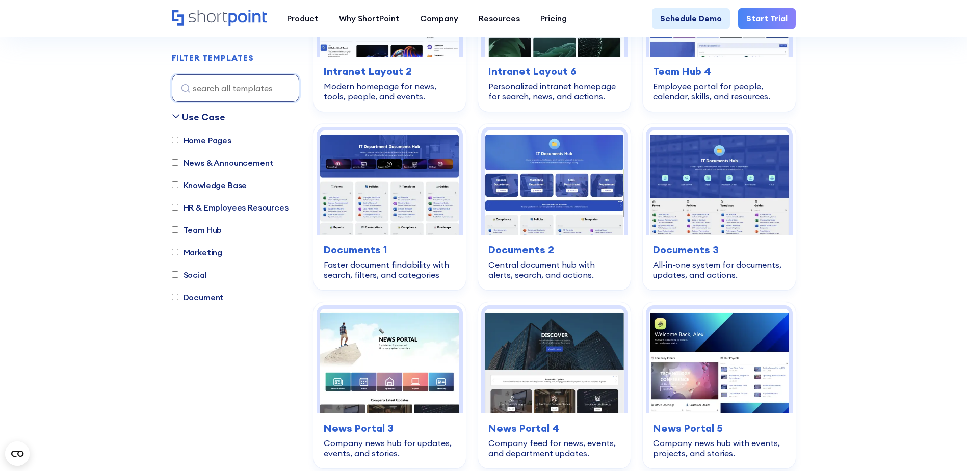
scroll to position [408, 0]
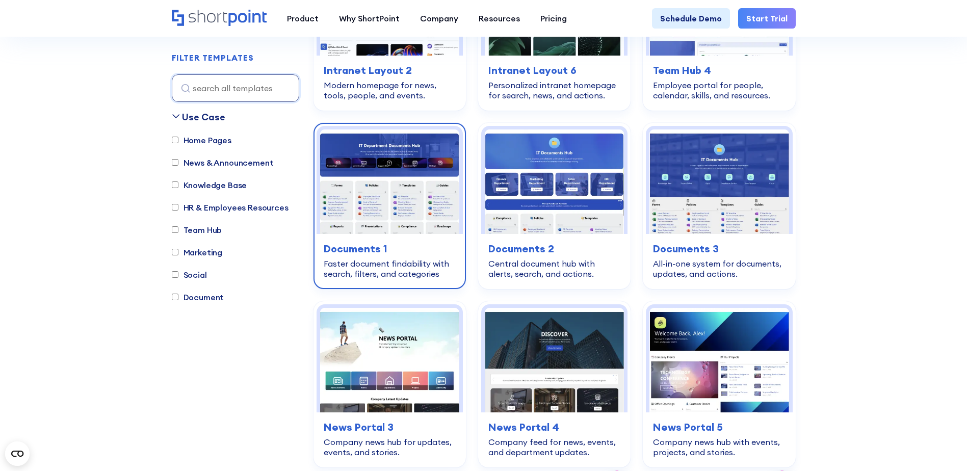
click at [421, 186] on img at bounding box center [389, 182] width 139 height 105
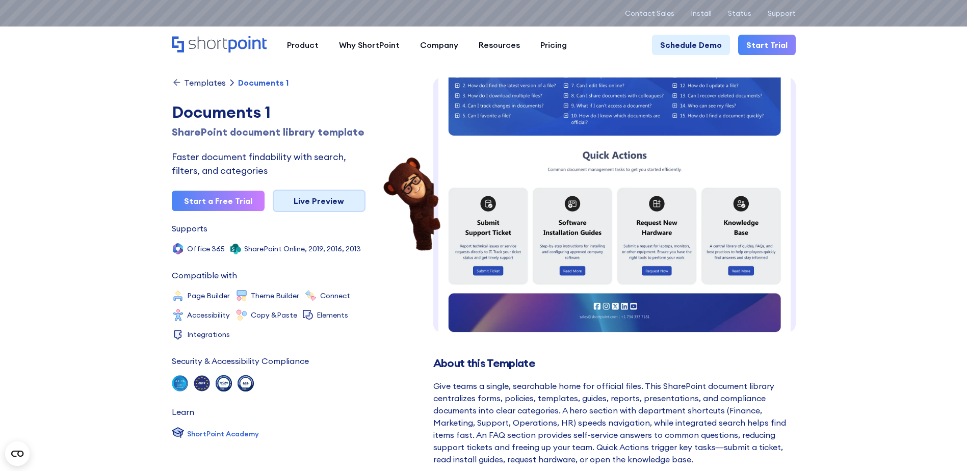
click at [329, 208] on link "Live Preview" at bounding box center [319, 201] width 93 height 22
click at [199, 84] on div "Templates" at bounding box center [205, 83] width 42 height 8
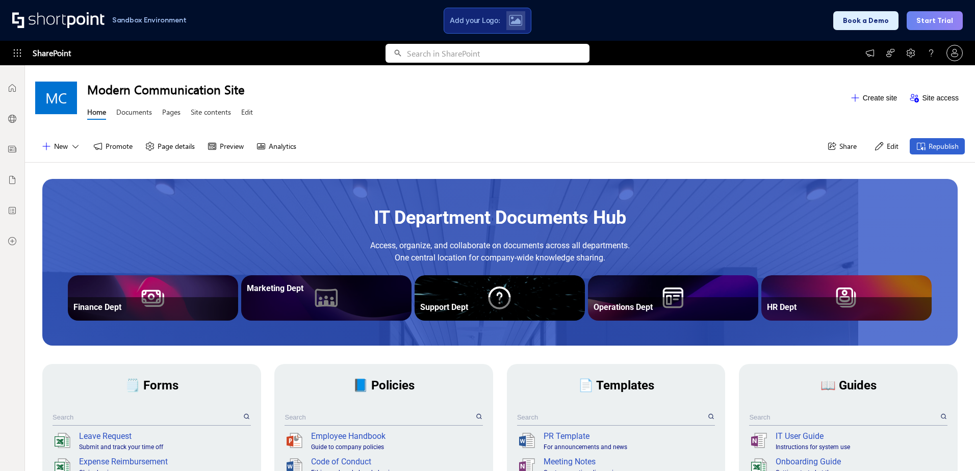
click at [287, 305] on div at bounding box center [326, 309] width 164 height 22
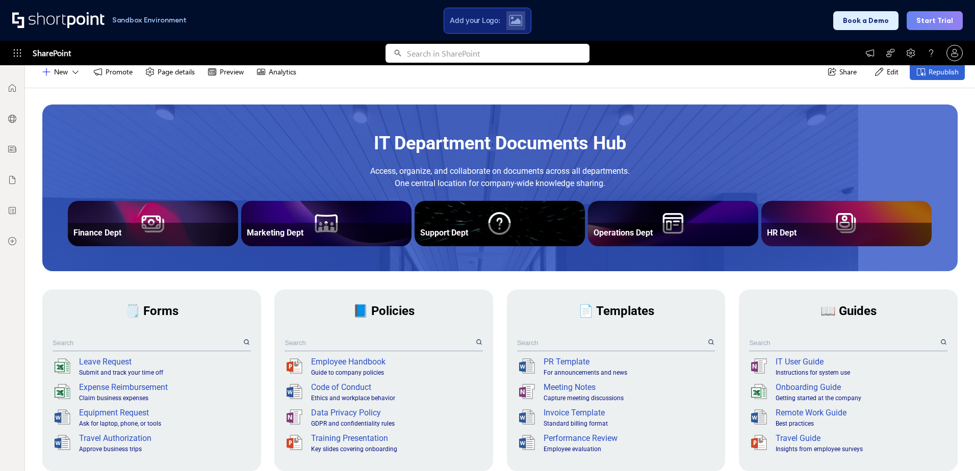
scroll to position [102, 0]
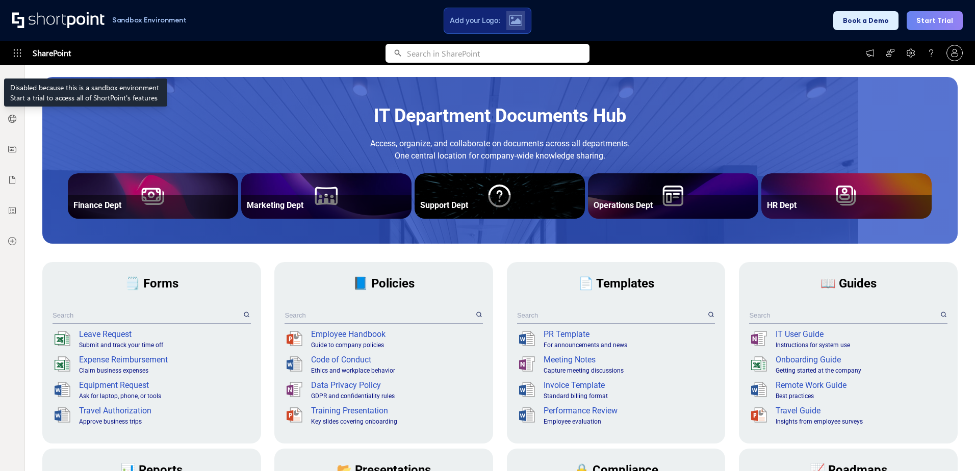
click at [14, 53] on icon at bounding box center [18, 53] width 8 height 8
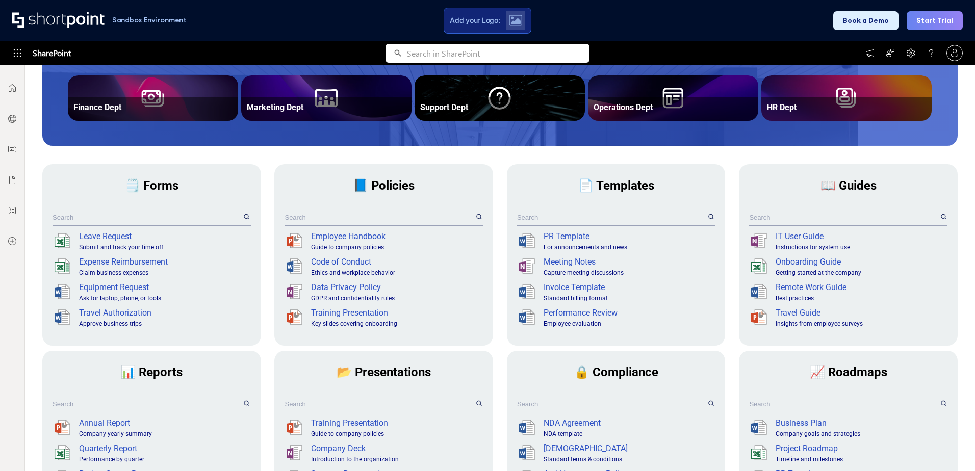
scroll to position [204, 0]
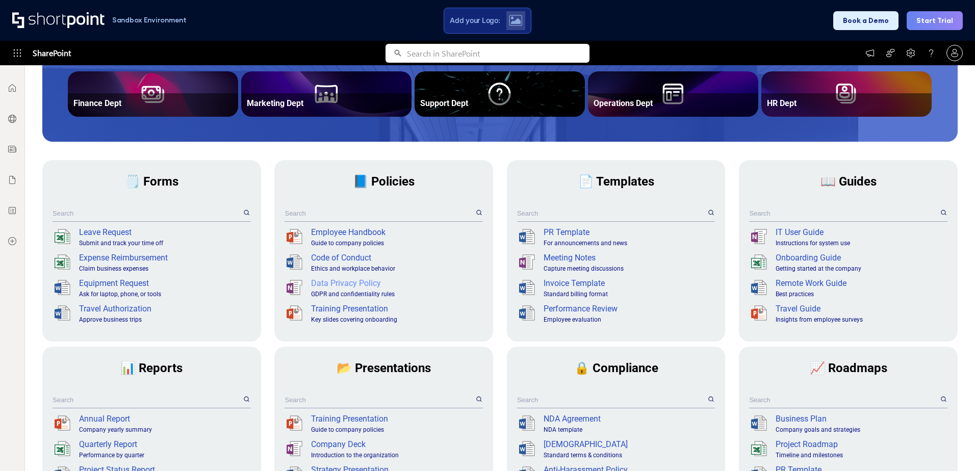
click at [354, 284] on div "Data Privacy Policy" at bounding box center [396, 283] width 170 height 12
click at [320, 299] on div ".sp-onst1{fill:#fff}.sp-onst2{fill:#999}.sp-onst5{enable-background:new} Data P…" at bounding box center [384, 287] width 198 height 25
click at [301, 289] on div ".sp-onst1{fill:#fff}.sp-onst2{fill:#999}.sp-onst5{enable-background:new}" at bounding box center [299, 287] width 24 height 21
click at [294, 284] on icon at bounding box center [296, 288] width 11 height 14
click at [306, 266] on div ".sp-dxst0{opacity:.4;fill:#231f20}.sp-dxst1{fill:#fff}.sp-dxst2{fill:#999}.sp-d…" at bounding box center [299, 262] width 24 height 21
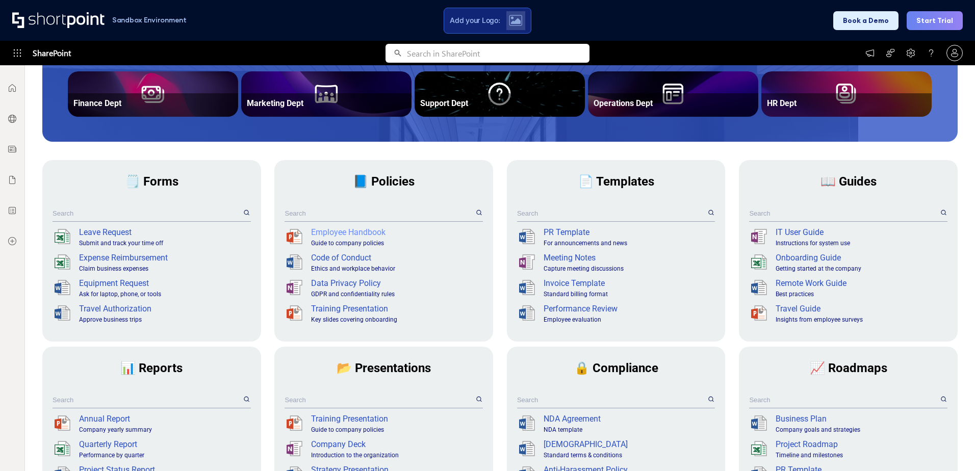
click at [337, 227] on div "Employee Handbook" at bounding box center [396, 232] width 170 height 12
click at [346, 218] on input "text" at bounding box center [379, 214] width 189 height 16
type input "j"
type input "h"
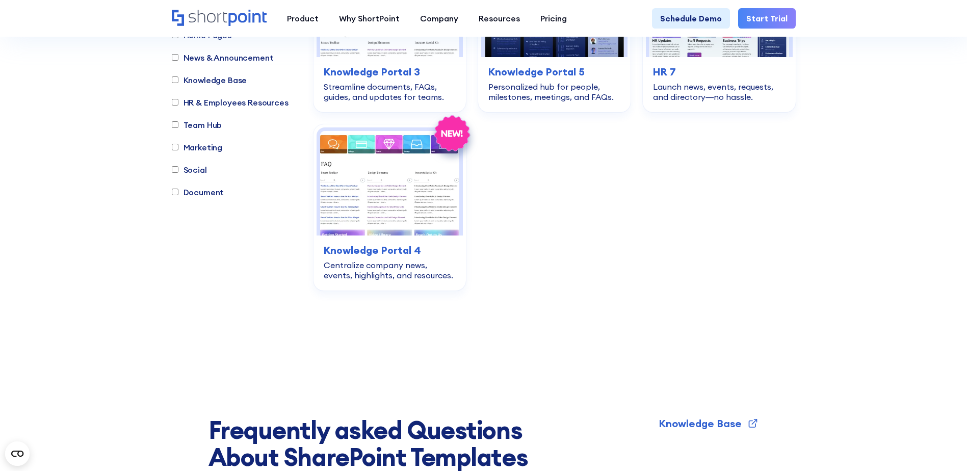
scroll to position [2907, 0]
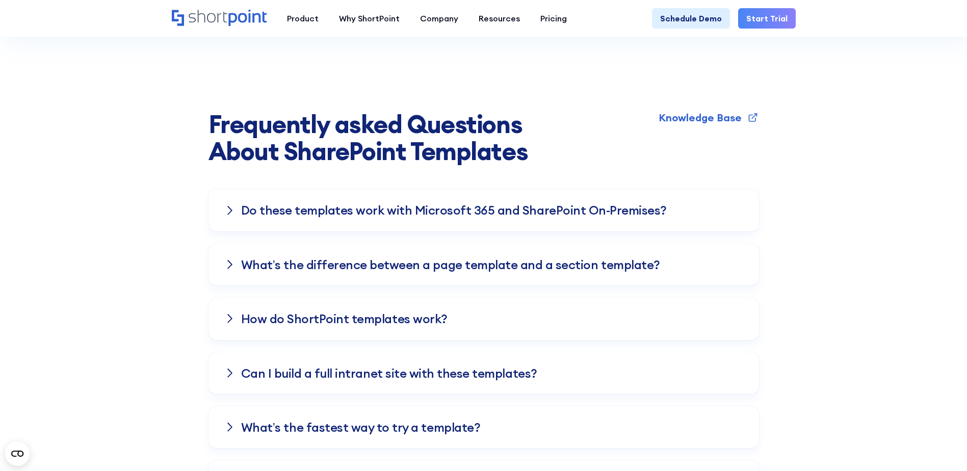
click at [311, 258] on h3 "What’s the difference between a page template and a section template?" at bounding box center [450, 264] width 419 height 13
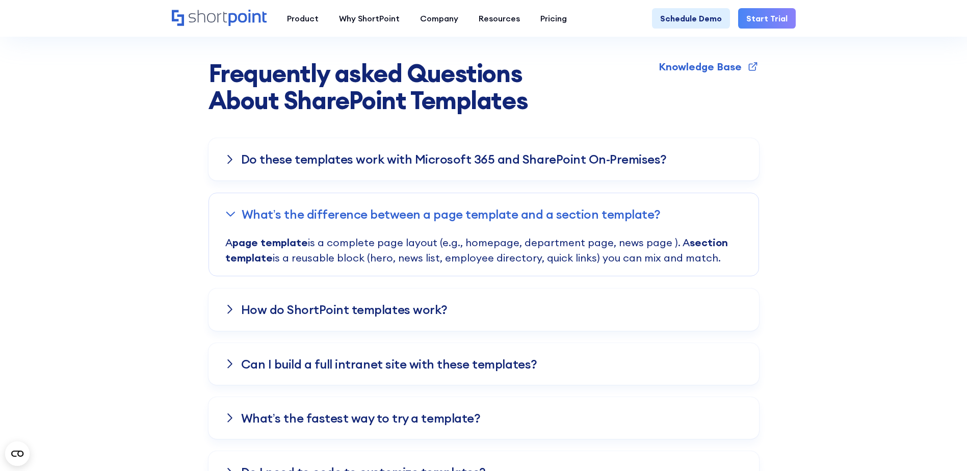
scroll to position [3060, 0]
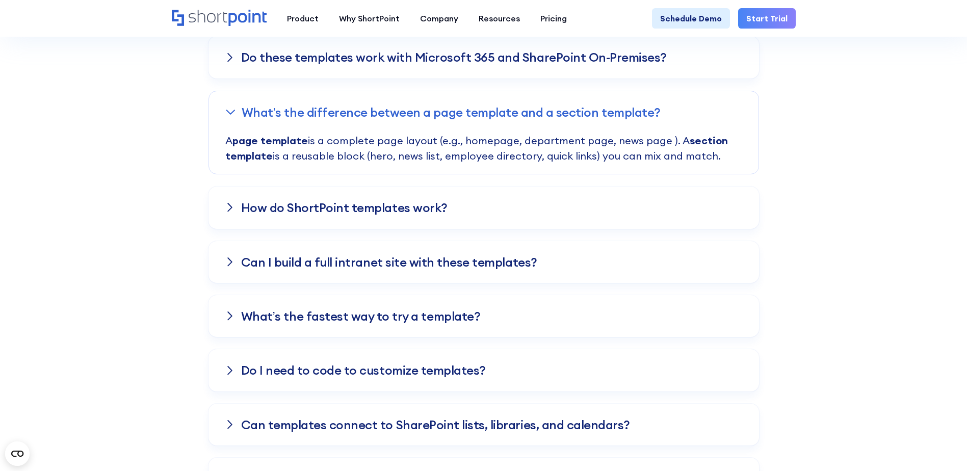
click at [265, 255] on h3 "Can I build a full intranet site with these templates?" at bounding box center [389, 261] width 296 height 13
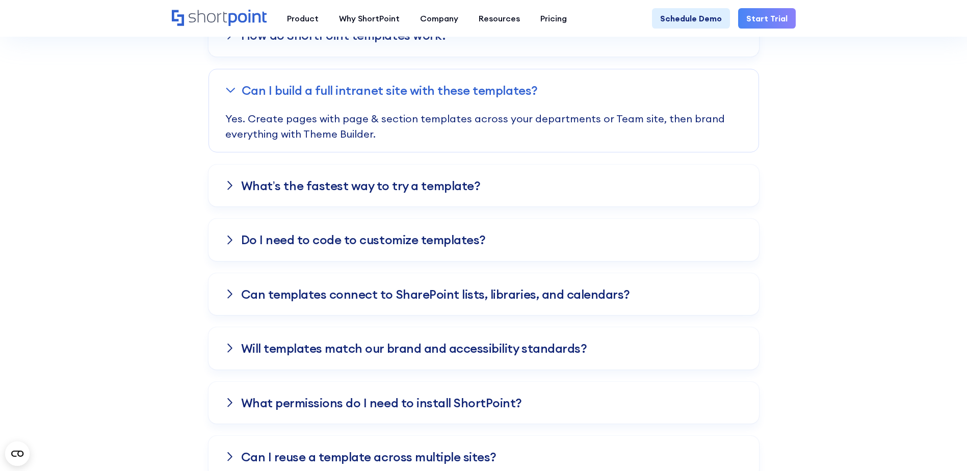
scroll to position [3213, 0]
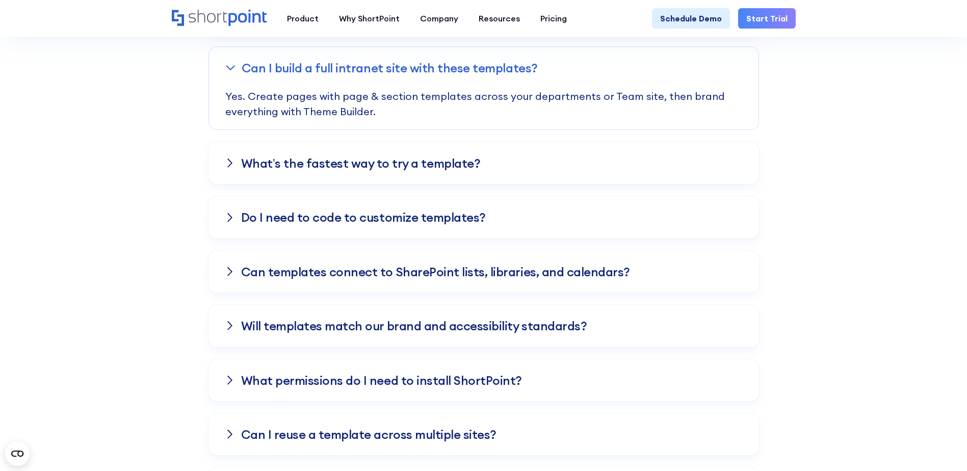
click at [254, 147] on div "What’s the fastest way to try a template?" at bounding box center [484, 163] width 551 height 42
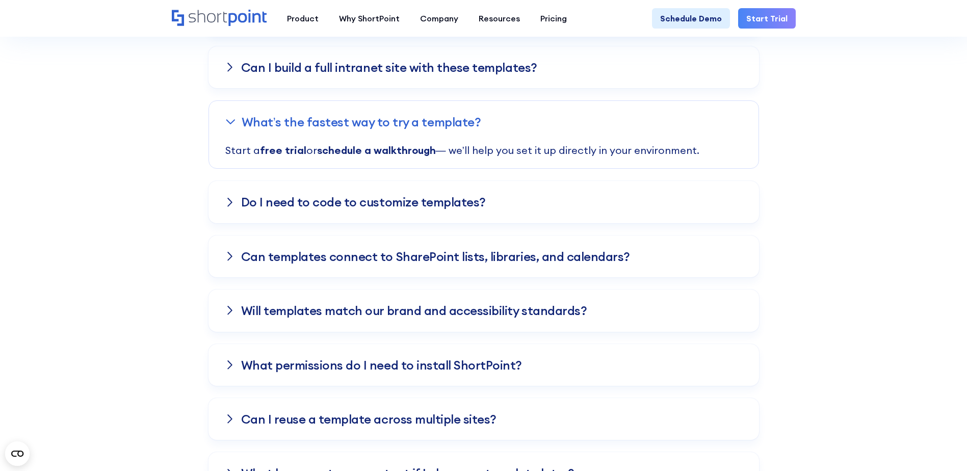
scroll to position [3264, 0]
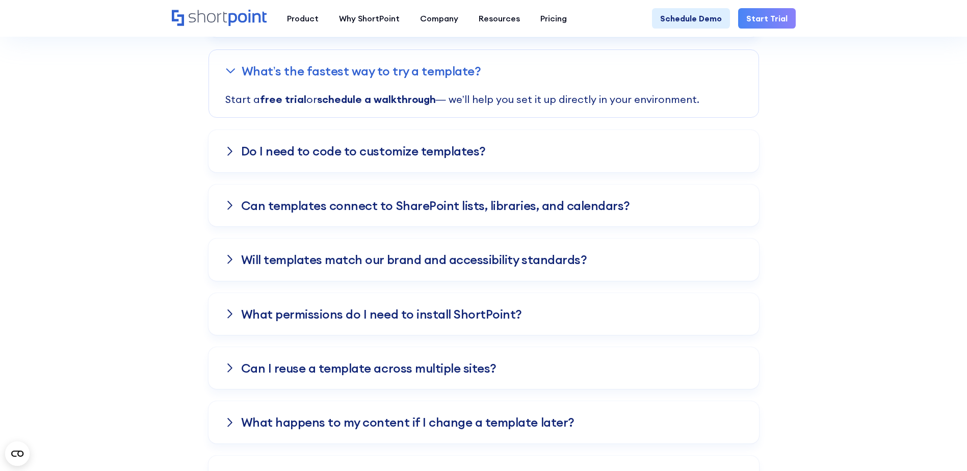
click at [252, 307] on h3 "What permissions do I need to install ShortPoint?" at bounding box center [381, 313] width 281 height 13
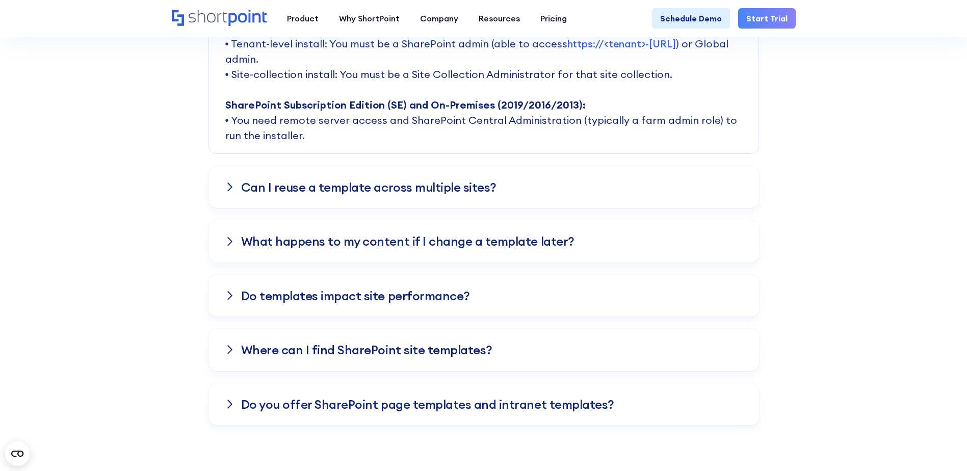
scroll to position [3570, 0]
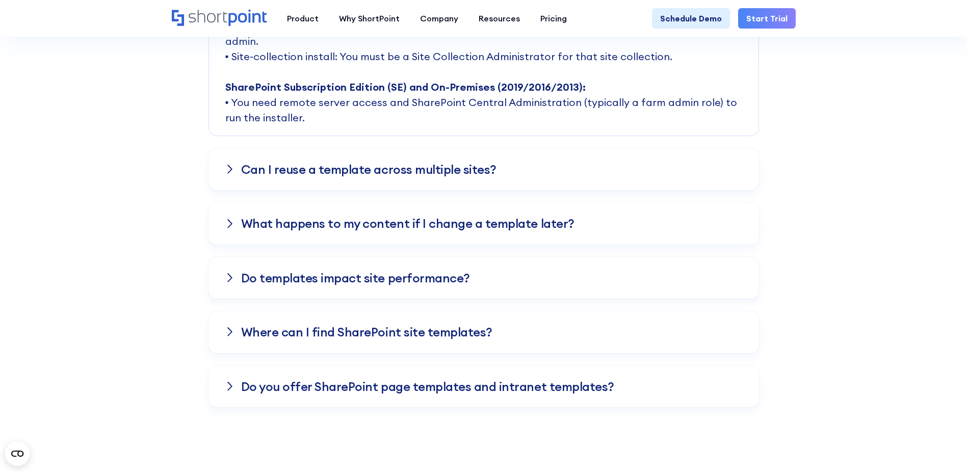
click at [240, 150] on div "Can I reuse a template across multiple sites?" at bounding box center [484, 169] width 551 height 42
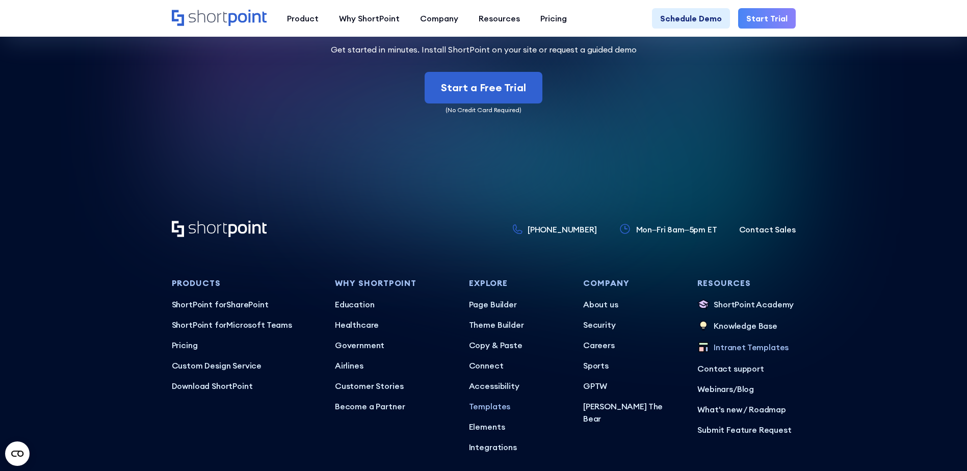
scroll to position [4469, 0]
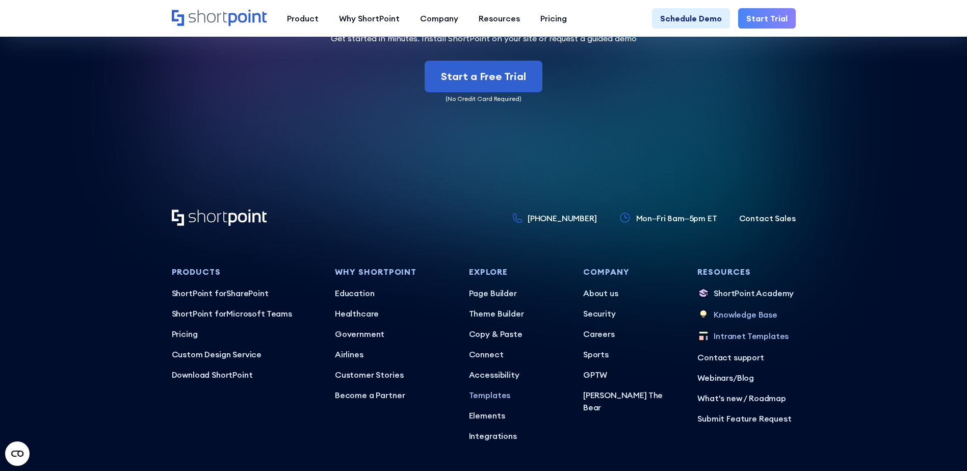
click at [760, 309] on p "Knowledge Base" at bounding box center [746, 315] width 64 height 13
click at [230, 369] on p "Download ShortPoint" at bounding box center [245, 375] width 147 height 12
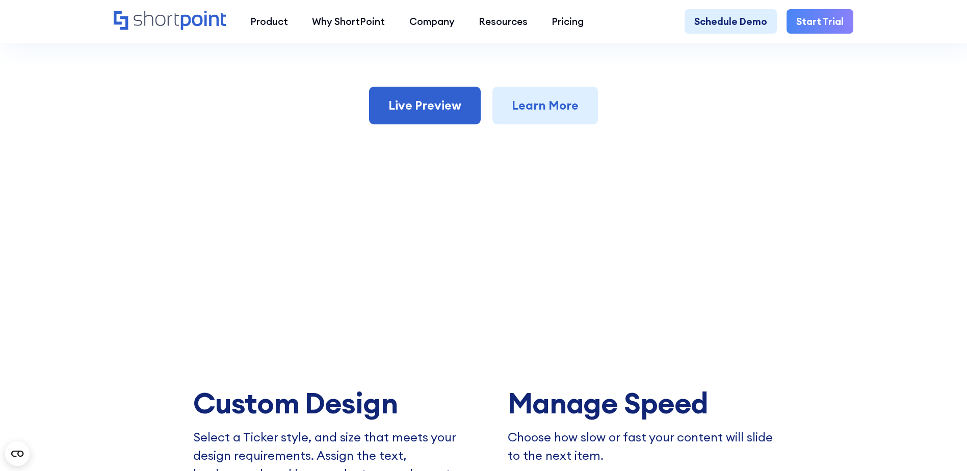
scroll to position [816, 0]
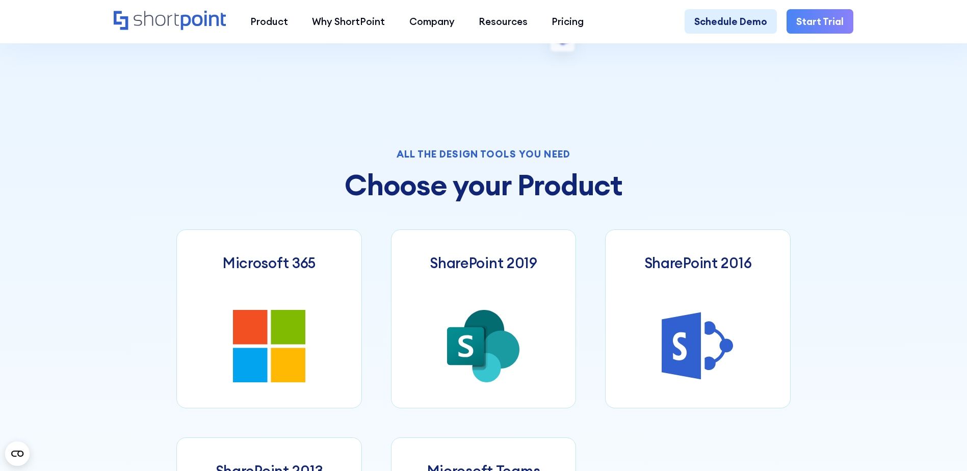
scroll to position [510, 0]
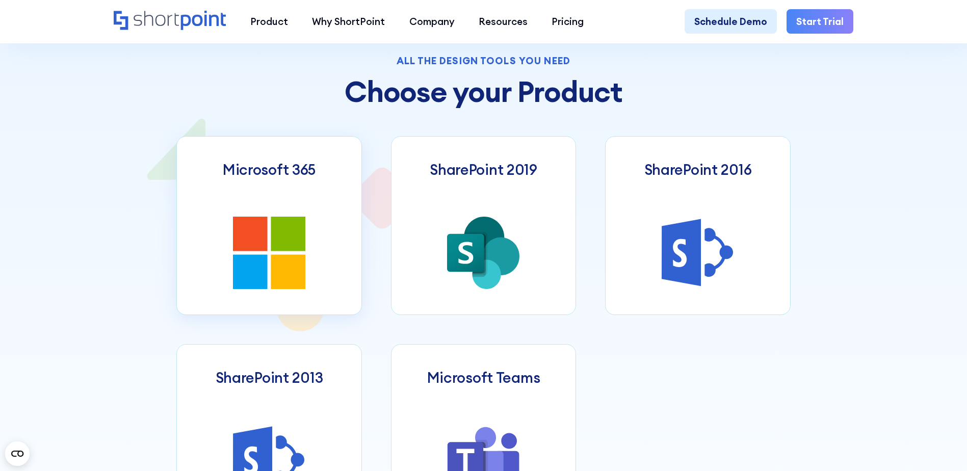
click at [242, 261] on icon at bounding box center [269, 253] width 72 height 72
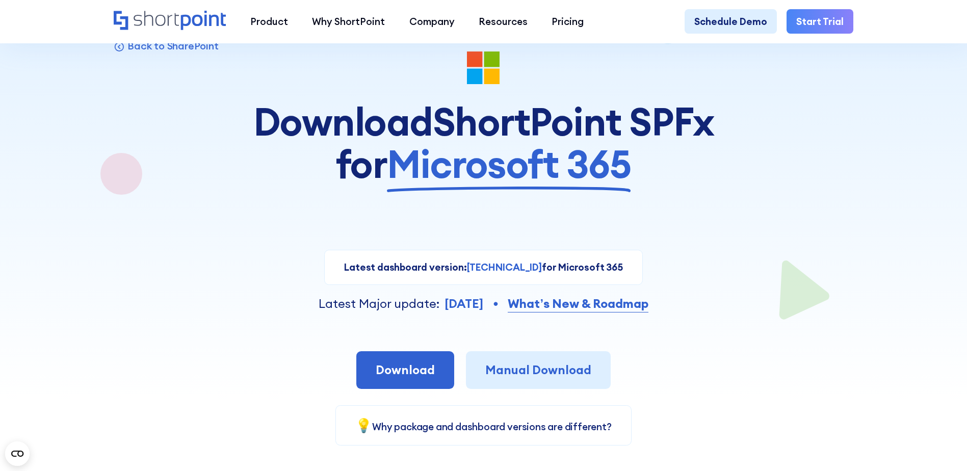
scroll to position [153, 0]
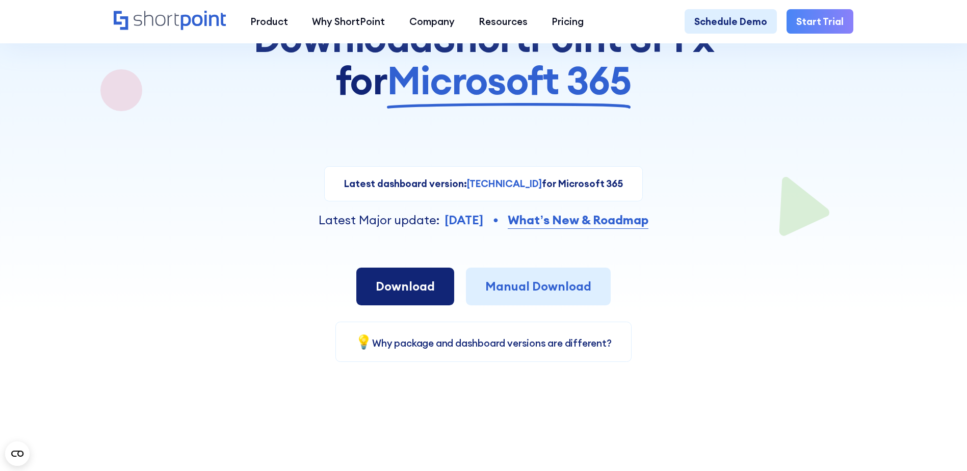
click at [390, 290] on span "Download" at bounding box center [405, 285] width 59 height 15
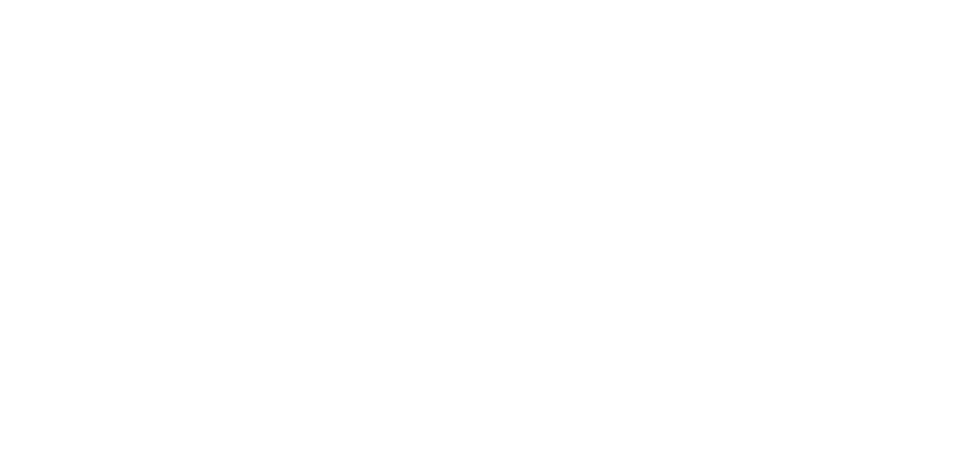
select select "Microsoft 365"
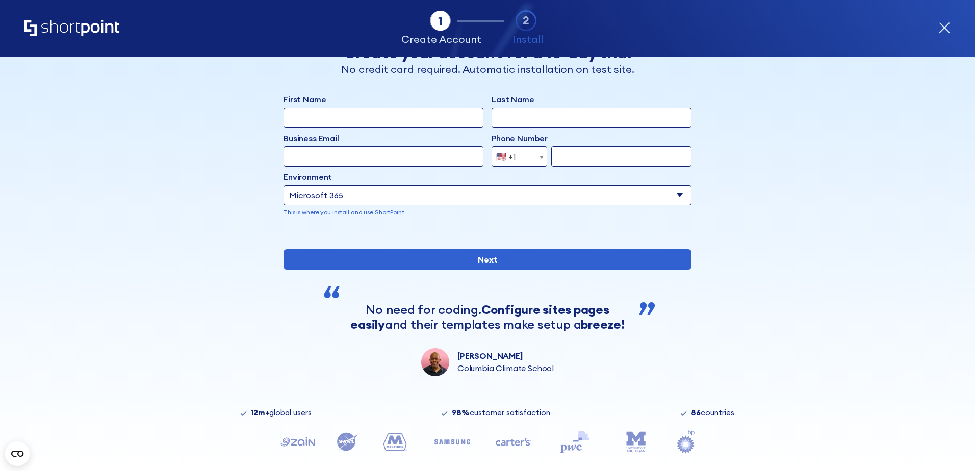
scroll to position [82, 0]
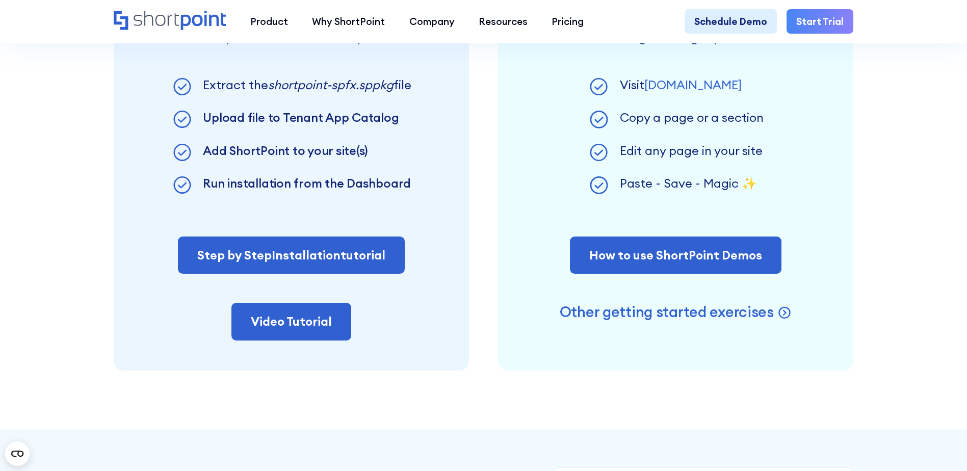
scroll to position [867, 0]
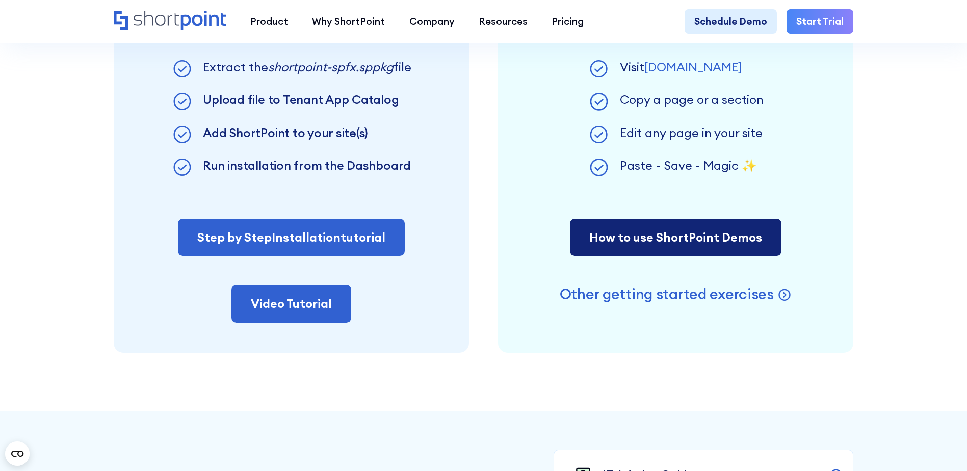
click at [659, 249] on link "How to use ShortPoint Demos" at bounding box center [676, 238] width 212 height 38
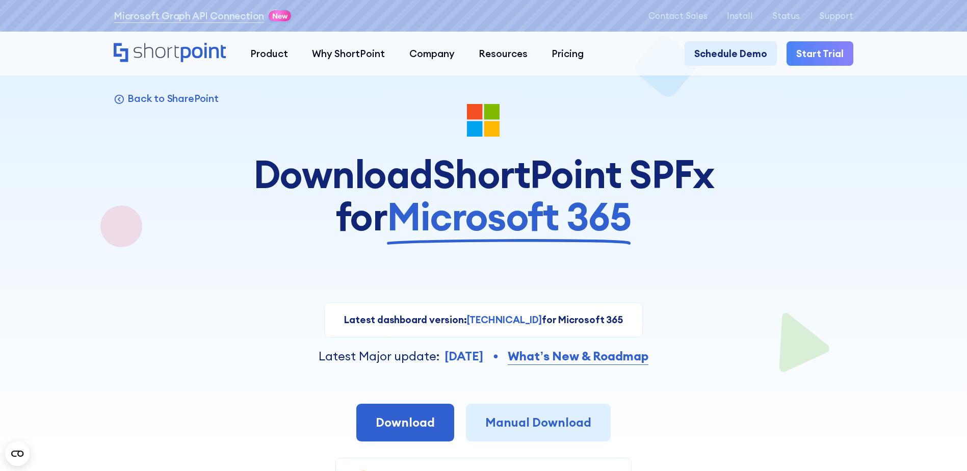
scroll to position [0, 0]
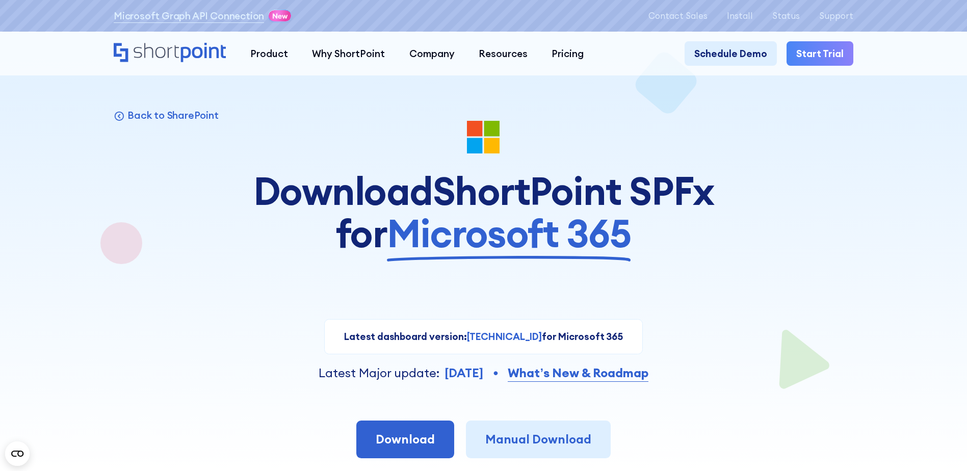
click at [163, 53] on icon "Home" at bounding box center [156, 50] width 45 height 15
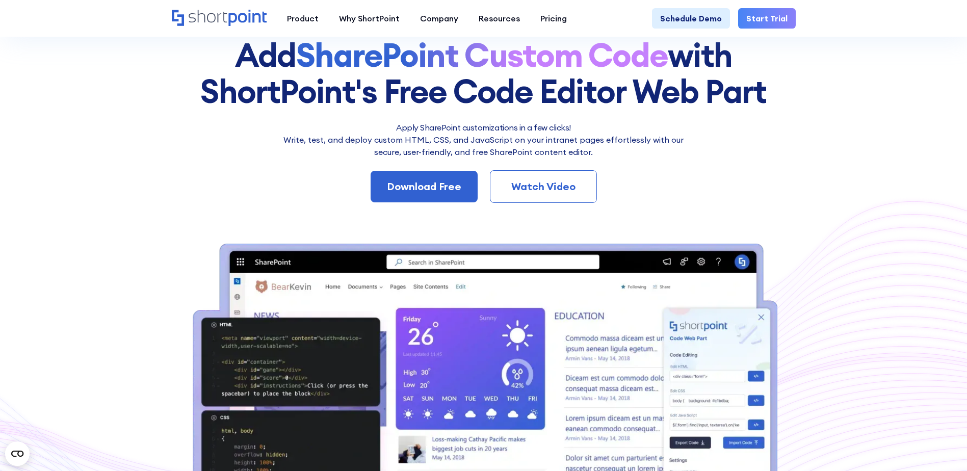
scroll to position [102, 0]
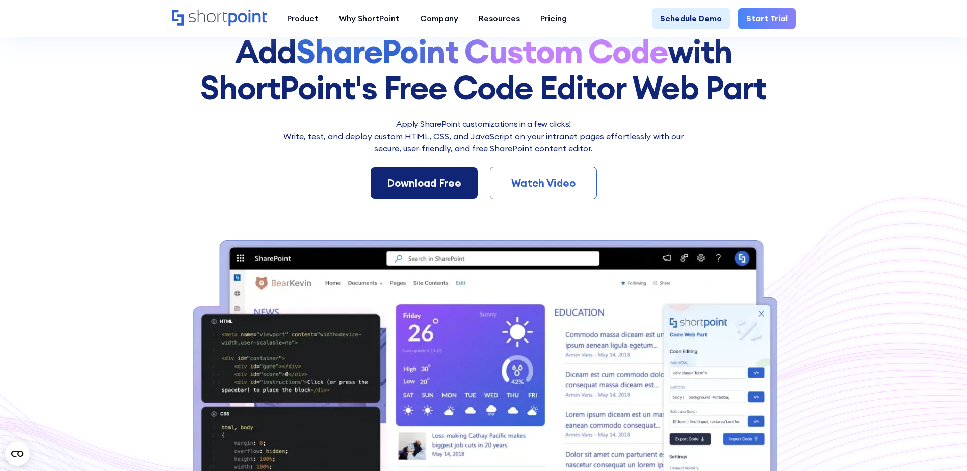
click at [429, 190] on div "Download Free" at bounding box center [424, 182] width 74 height 15
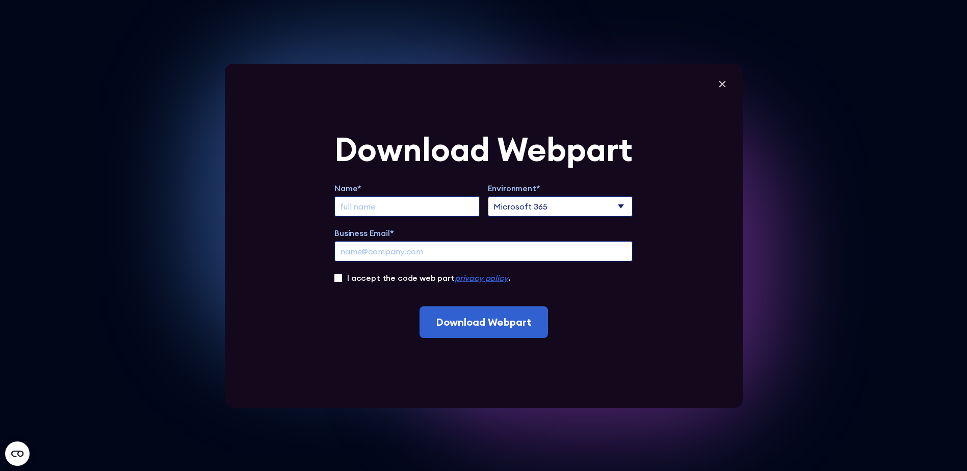
click at [550, 210] on select "Microsoft 365 SharePoint Online SharePoint 2019 (On-Premise)" at bounding box center [560, 206] width 145 height 20
click at [571, 173] on form "Download Webpart Name* Environment* Microsoft 365 SharePoint Online SharePoint …" at bounding box center [484, 235] width 298 height 205
click at [735, 83] on div "Download Webpart Name* Environment* Microsoft 365 SharePoint Online SharePoint …" at bounding box center [484, 236] width 518 height 344
click at [726, 83] on icon at bounding box center [722, 83] width 15 height 15
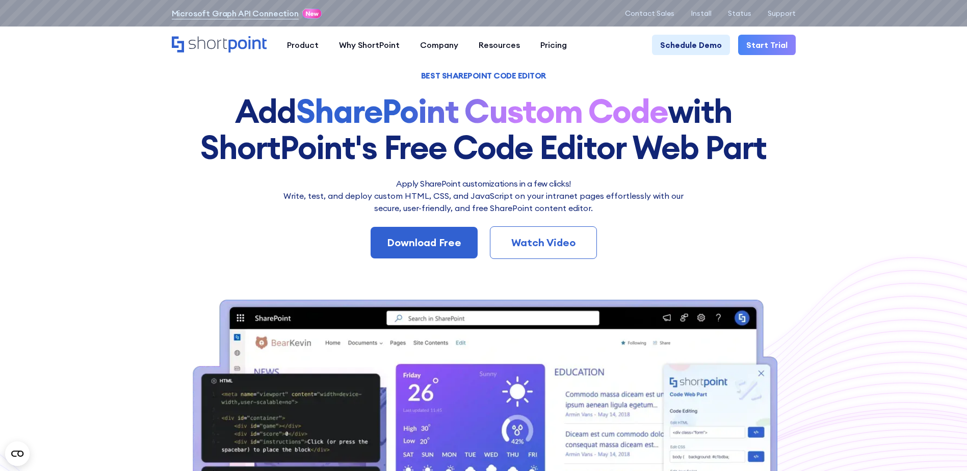
scroll to position [0, 0]
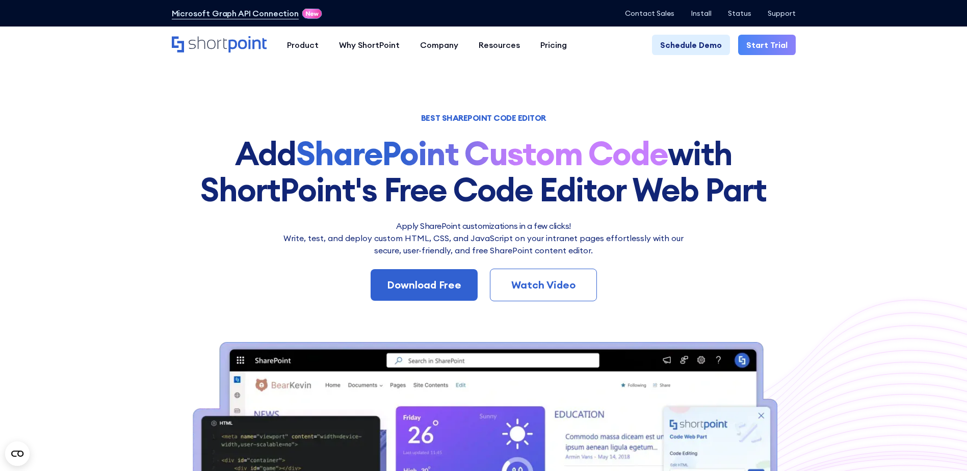
click at [143, 250] on section "BEST SHAREPOINT CODE EDITOR Add SharePoint Custom Code with ShortPoint's Free C…" at bounding box center [483, 383] width 967 height 767
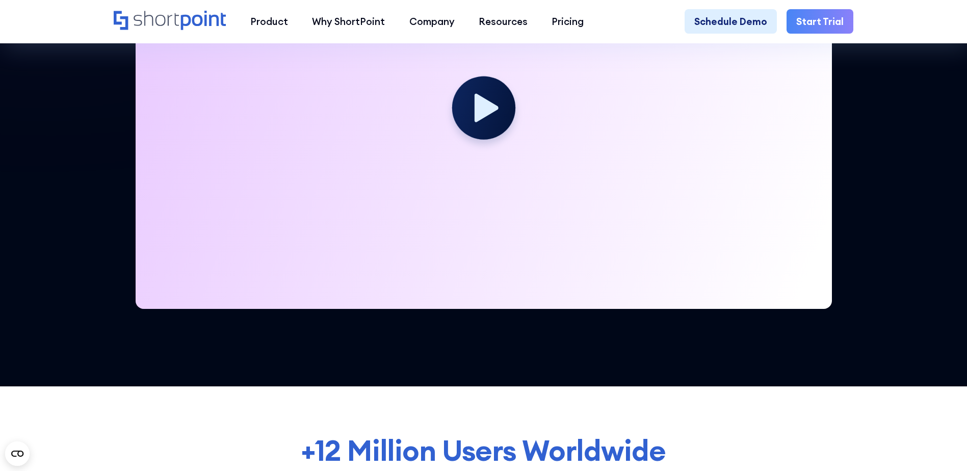
scroll to position [153, 0]
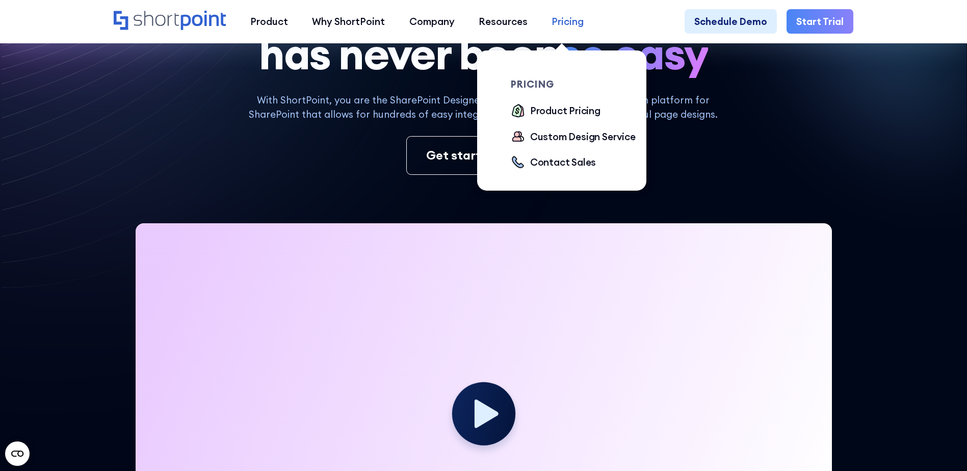
click at [561, 24] on div "Pricing" at bounding box center [568, 21] width 32 height 14
click at [566, 108] on div "Product Pricing" at bounding box center [565, 111] width 70 height 14
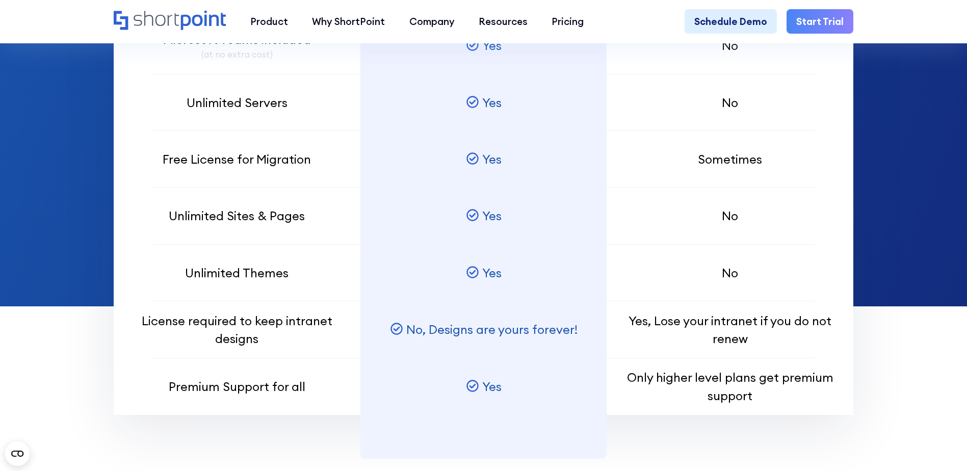
scroll to position [1071, 0]
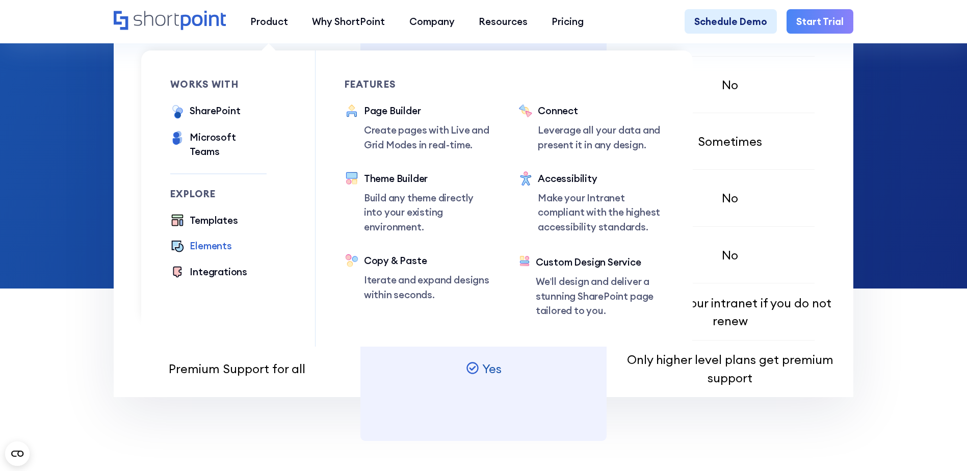
click at [212, 239] on div "Elements" at bounding box center [211, 246] width 42 height 14
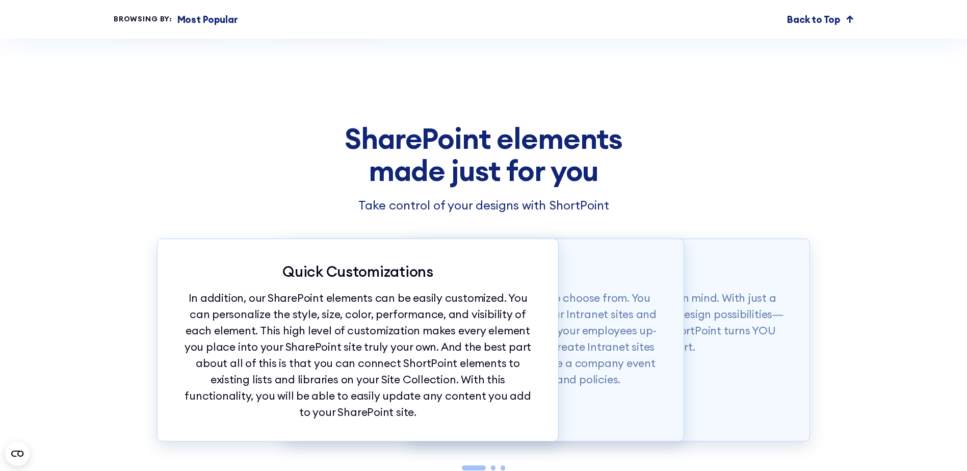
scroll to position [2652, 0]
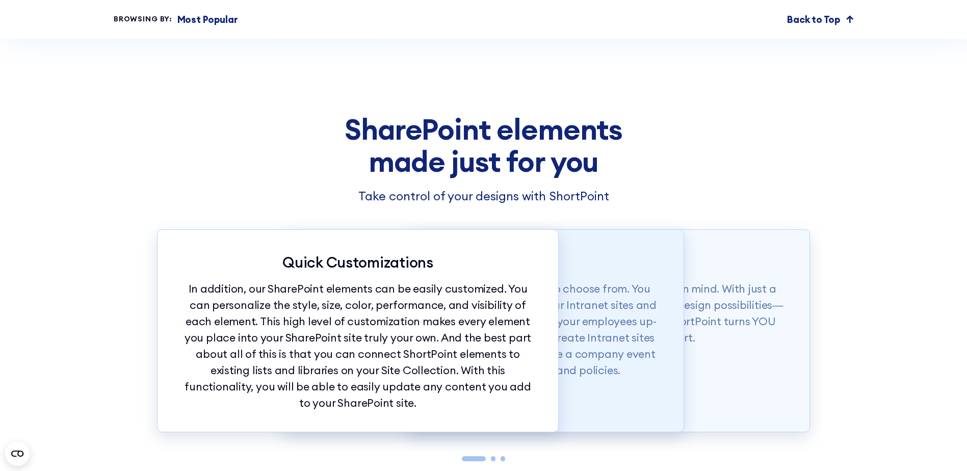
click at [648, 367] on p "To top it off, you have more than 60 elements to choose from. You can easily ad…" at bounding box center [483, 330] width 352 height 98
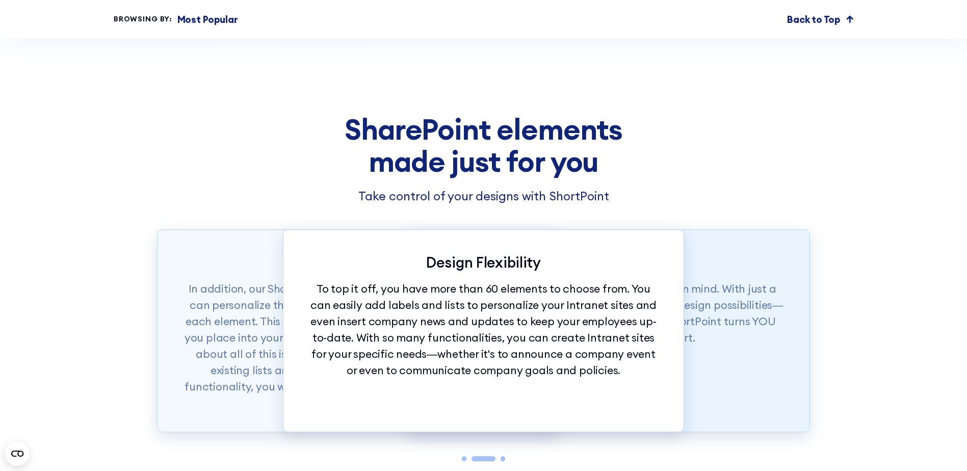
click at [714, 346] on p "Our SharePoint elements were made with ease in mind. With just a tap of your mo…" at bounding box center [609, 313] width 352 height 65
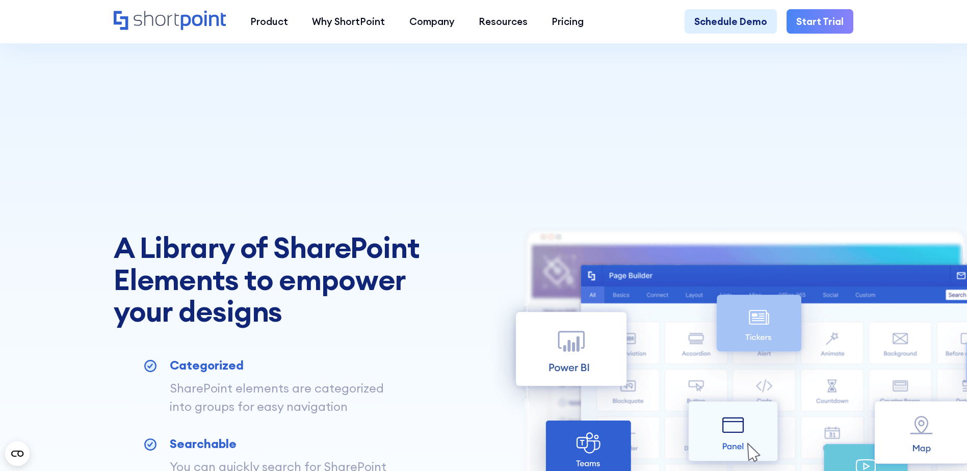
scroll to position [204, 0]
